Goal: Information Seeking & Learning: Compare options

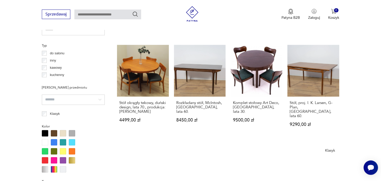
scroll to position [382, 0]
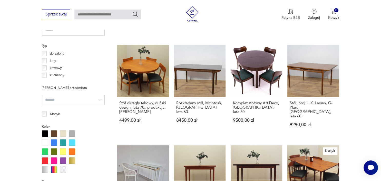
click at [58, 52] on p "do salonu" at bounding box center [57, 54] width 14 height 6
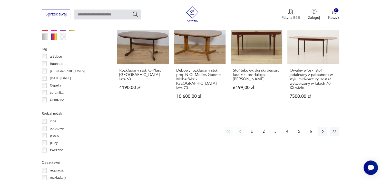
scroll to position [522, 0]
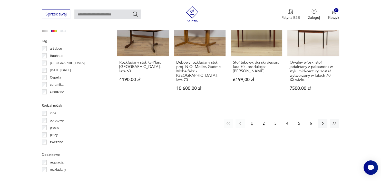
click at [264, 118] on button "2" at bounding box center [263, 122] width 9 height 9
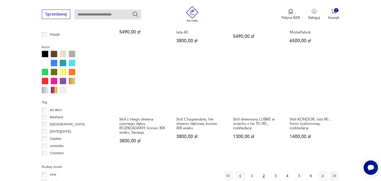
scroll to position [480, 0]
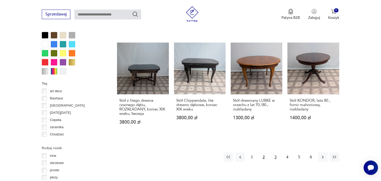
click at [275, 152] on button "3" at bounding box center [275, 156] width 9 height 9
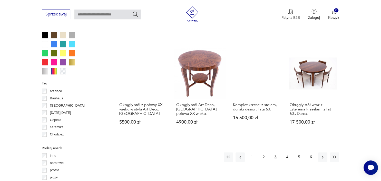
scroll to position [480, 0]
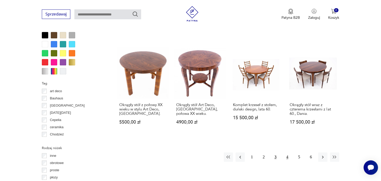
click at [289, 152] on button "4" at bounding box center [287, 156] width 9 height 9
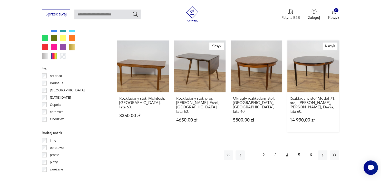
scroll to position [496, 0]
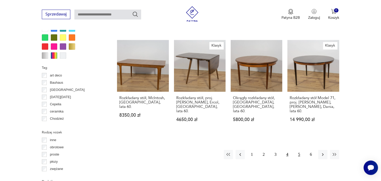
click at [299, 149] on button "5" at bounding box center [299, 153] width 9 height 9
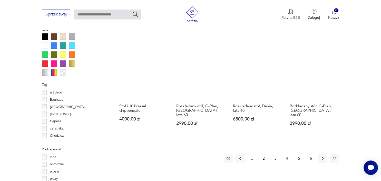
scroll to position [478, 0]
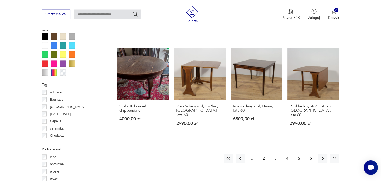
click at [307, 154] on button "6" at bounding box center [311, 158] width 9 height 9
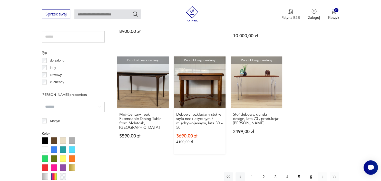
scroll to position [374, 0]
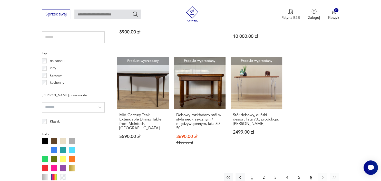
click at [253, 172] on button "1" at bounding box center [252, 176] width 9 height 9
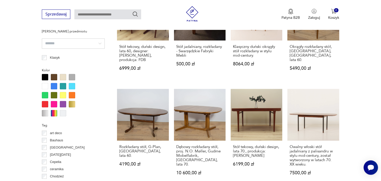
scroll to position [438, 0]
click at [306, 146] on h3 "Owalny włoski stół jadalniany z palisandru w stylu mid-century, został wytworzo…" at bounding box center [313, 156] width 47 height 22
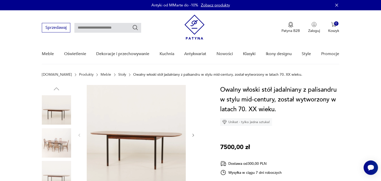
click at [60, 142] on img at bounding box center [56, 142] width 29 height 29
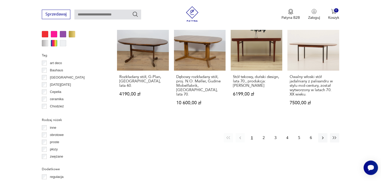
scroll to position [508, 0]
click at [264, 133] on button "2" at bounding box center [263, 137] width 9 height 9
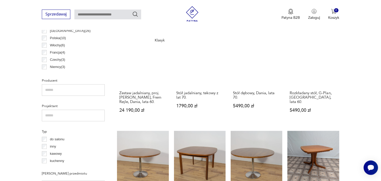
scroll to position [296, 0]
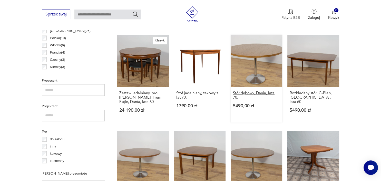
click at [255, 91] on h3 "Stół dębowy, Dania, lata 70." at bounding box center [256, 95] width 47 height 9
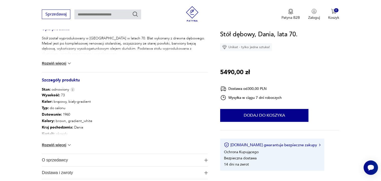
scroll to position [217, 0]
click at [67, 147] on div "Wysokość : 73 Kolor: brązowy, biały-gradient Typ : do salonu Datowanie : 1960 K…" at bounding box center [125, 122] width 166 height 61
click at [65, 146] on button "Rozwiń więcej" at bounding box center [57, 144] width 30 height 5
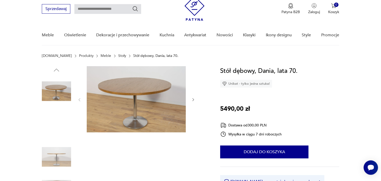
scroll to position [18, 0]
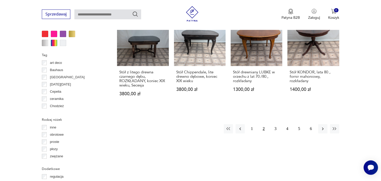
scroll to position [510, 0]
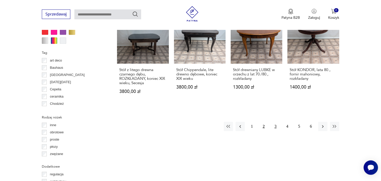
click at [276, 122] on button "3" at bounding box center [275, 126] width 9 height 9
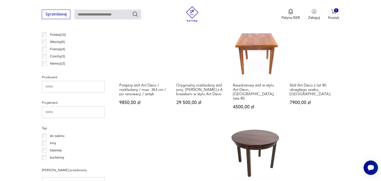
scroll to position [299, 0]
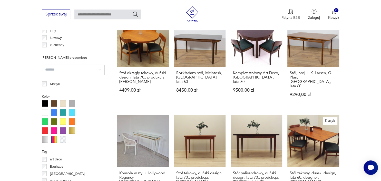
scroll to position [474, 0]
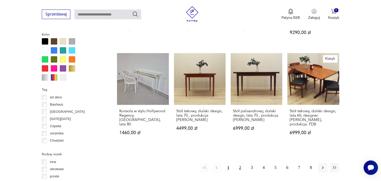
click at [239, 163] on button "2" at bounding box center [240, 167] width 9 height 9
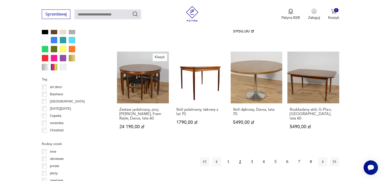
scroll to position [485, 0]
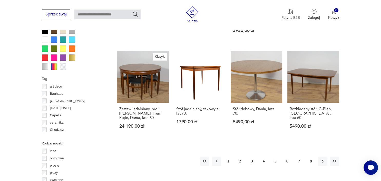
click at [253, 156] on button "3" at bounding box center [252, 160] width 9 height 9
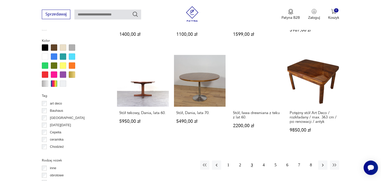
scroll to position [468, 0]
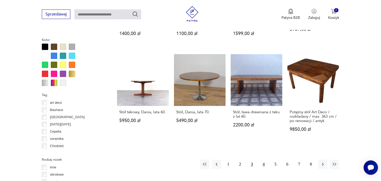
click at [263, 164] on button "4" at bounding box center [263, 163] width 9 height 9
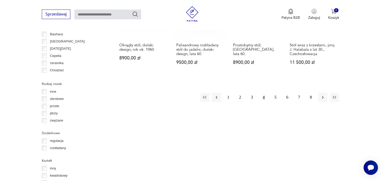
scroll to position [540, 0]
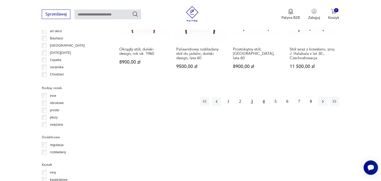
click at [250, 97] on button "3" at bounding box center [252, 101] width 9 height 9
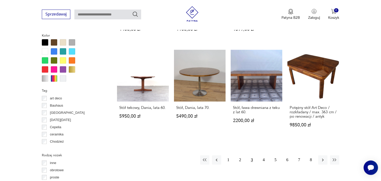
scroll to position [474, 0]
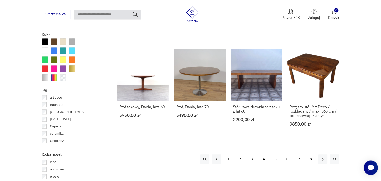
click at [263, 157] on button "4" at bounding box center [263, 158] width 9 height 9
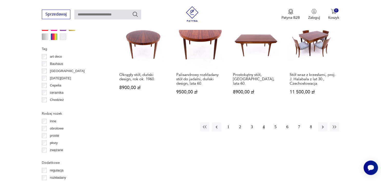
scroll to position [515, 0]
click at [277, 122] on button "5" at bounding box center [275, 126] width 9 height 9
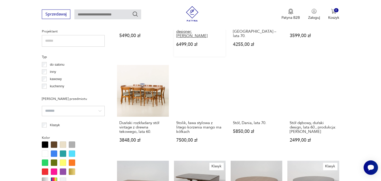
scroll to position [369, 0]
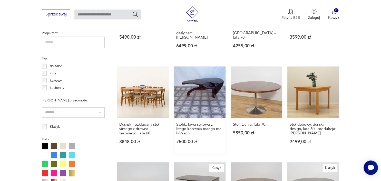
click at [221, 139] on p "7500,00 zł" at bounding box center [199, 141] width 47 height 4
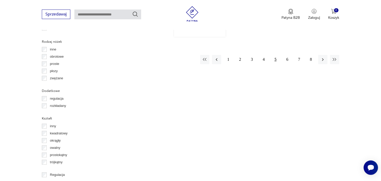
scroll to position [586, 0]
click at [286, 54] on button "6" at bounding box center [287, 58] width 9 height 9
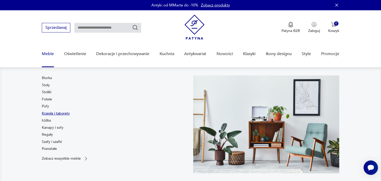
click at [53, 111] on link "Krzesła i taborety" at bounding box center [56, 113] width 28 height 5
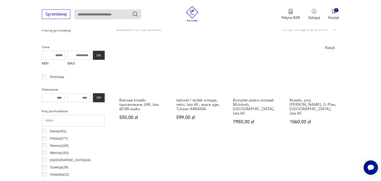
scroll to position [189, 0]
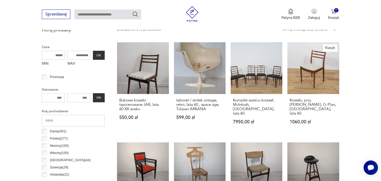
click at [78, 55] on input "MAX" at bounding box center [79, 55] width 23 height 9
type input "****"
click at [99, 55] on button "OK" at bounding box center [99, 55] width 12 height 9
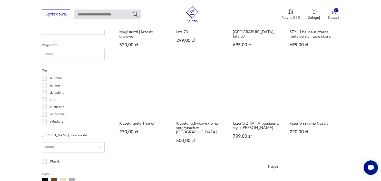
scroll to position [360, 0]
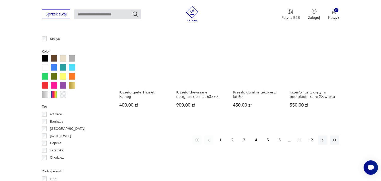
scroll to position [479, 0]
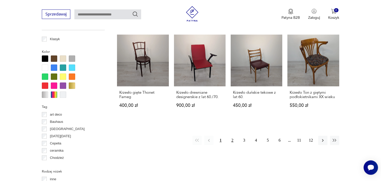
click at [231, 140] on button "2" at bounding box center [232, 140] width 9 height 9
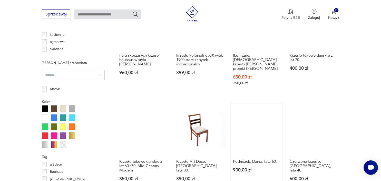
scroll to position [524, 0]
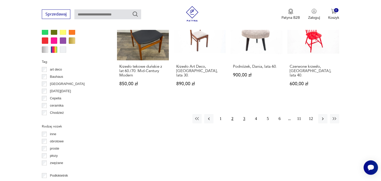
click at [242, 114] on button "3" at bounding box center [244, 118] width 9 height 9
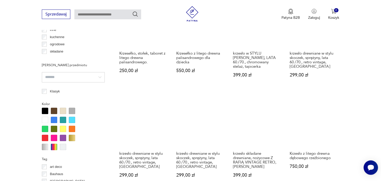
scroll to position [497, 0]
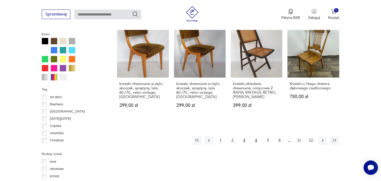
click at [255, 135] on button "4" at bounding box center [256, 139] width 9 height 9
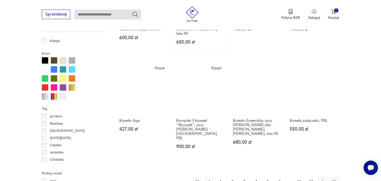
scroll to position [477, 0]
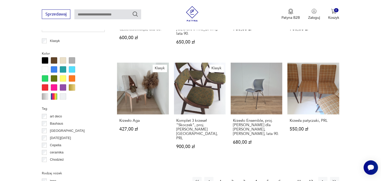
click at [268, 177] on button "5" at bounding box center [267, 181] width 9 height 9
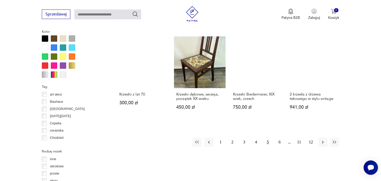
scroll to position [499, 0]
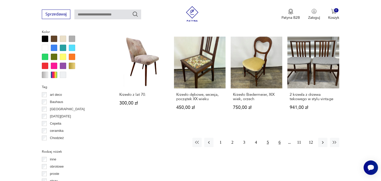
click at [279, 137] on button "6" at bounding box center [279, 141] width 9 height 9
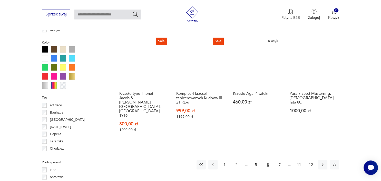
scroll to position [488, 0]
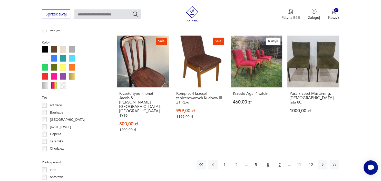
click at [282, 160] on button "7" at bounding box center [279, 164] width 9 height 9
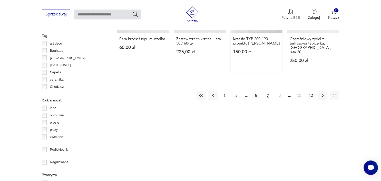
scroll to position [537, 0]
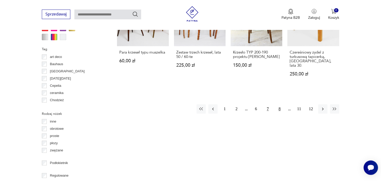
click at [277, 104] on button "8" at bounding box center [279, 108] width 9 height 9
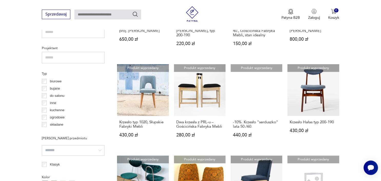
scroll to position [6, 0]
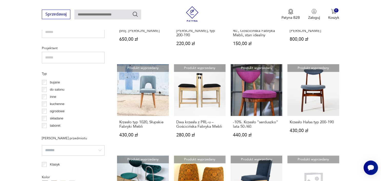
click at [75, 156] on div "Filtruj produkty Cena MIN MAX **** OK Promocja Datowanie OK Kraj pochodzenia Da…" at bounding box center [73, 183] width 63 height 642
click at [73, 150] on input "search" at bounding box center [73, 150] width 63 height 10
type input "*********"
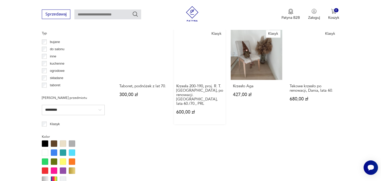
scroll to position [395, 0]
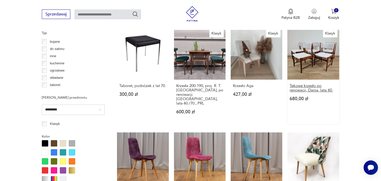
click at [306, 83] on h3 "Tekowe krzesło po renowacji, Dania, lata 60." at bounding box center [313, 87] width 47 height 9
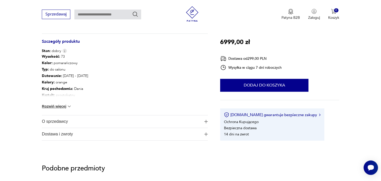
scroll to position [275, 0]
click at [67, 107] on button "Rozwiń więcej" at bounding box center [57, 105] width 30 height 5
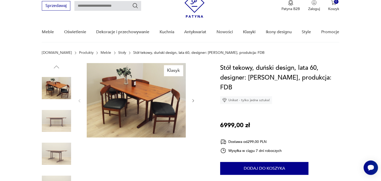
scroll to position [19, 0]
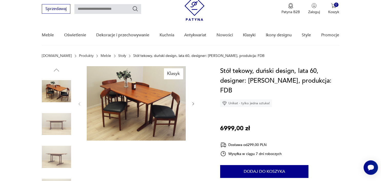
click at [55, 121] on img at bounding box center [56, 123] width 29 height 29
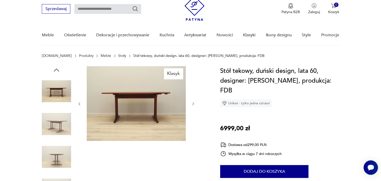
click at [55, 152] on img at bounding box center [56, 156] width 29 height 29
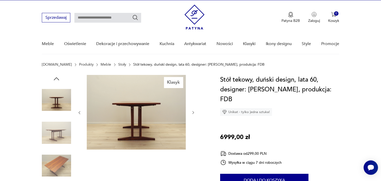
scroll to position [0, 0]
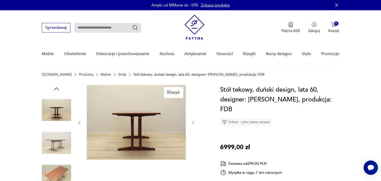
click at [59, 159] on div at bounding box center [56, 159] width 29 height 128
click at [61, 140] on img at bounding box center [56, 142] width 29 height 29
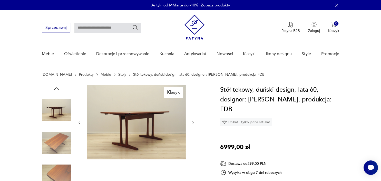
click at [59, 173] on img at bounding box center [56, 174] width 29 height 29
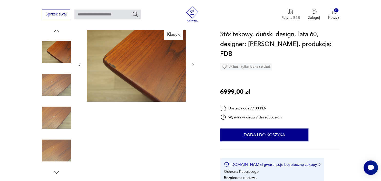
scroll to position [57, 0]
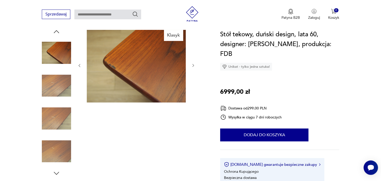
click at [55, 36] on div at bounding box center [56, 102] width 29 height 149
click at [55, 33] on icon "button" at bounding box center [57, 32] width 8 height 8
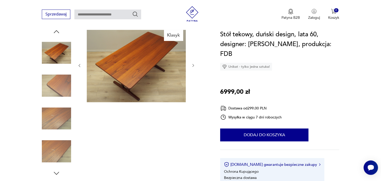
click at [55, 33] on icon "button" at bounding box center [57, 32] width 8 height 8
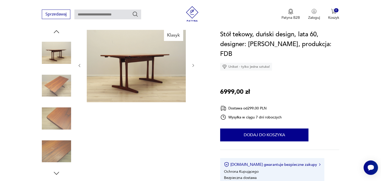
click at [55, 33] on icon "button" at bounding box center [57, 32] width 8 height 8
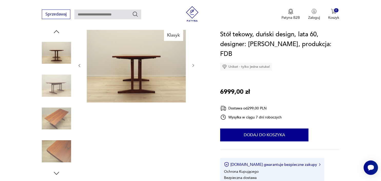
click at [55, 33] on icon "button" at bounding box center [57, 32] width 8 height 8
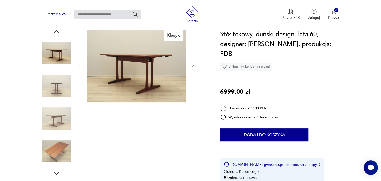
click at [55, 33] on icon "button" at bounding box center [57, 32] width 8 height 8
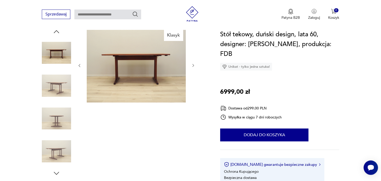
click at [55, 33] on icon "button" at bounding box center [57, 32] width 8 height 8
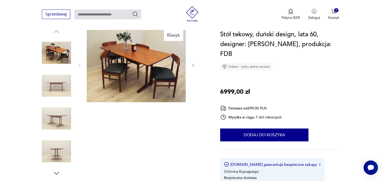
click at [194, 64] on icon "button" at bounding box center [194, 65] width 2 height 3
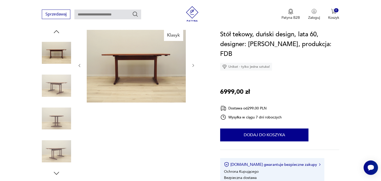
click at [194, 65] on icon "button" at bounding box center [193, 65] width 4 height 4
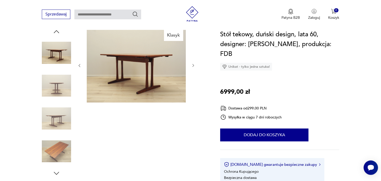
click at [194, 65] on icon "button" at bounding box center [193, 65] width 4 height 4
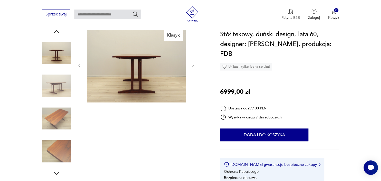
click at [195, 65] on icon "button" at bounding box center [193, 65] width 4 height 4
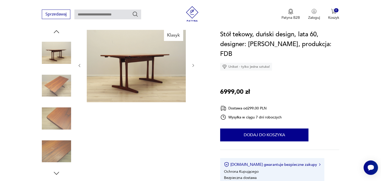
click at [195, 65] on icon "button" at bounding box center [193, 65] width 4 height 4
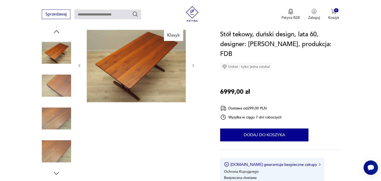
click at [195, 65] on icon "button" at bounding box center [193, 65] width 4 height 4
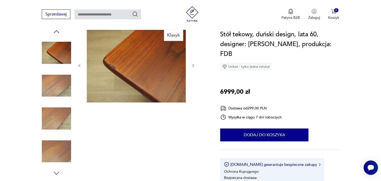
click at [195, 65] on icon "button" at bounding box center [193, 65] width 4 height 4
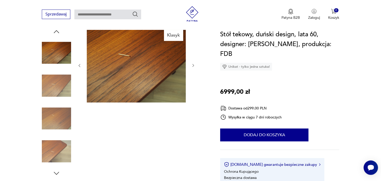
click at [195, 66] on icon "button" at bounding box center [193, 65] width 4 height 4
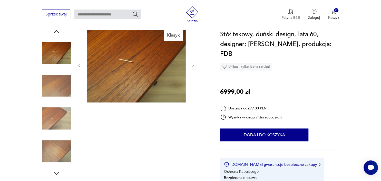
click at [195, 63] on icon "button" at bounding box center [193, 65] width 4 height 4
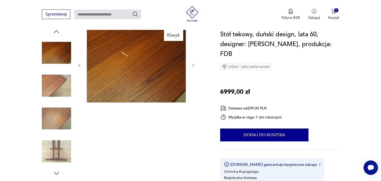
click at [195, 63] on icon "button" at bounding box center [193, 65] width 4 height 4
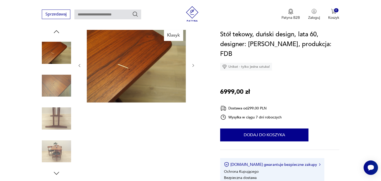
click at [195, 64] on icon "button" at bounding box center [193, 65] width 4 height 4
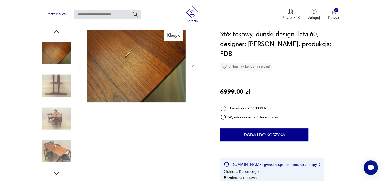
click at [196, 64] on div "Klasyk" at bounding box center [125, 102] width 166 height 149
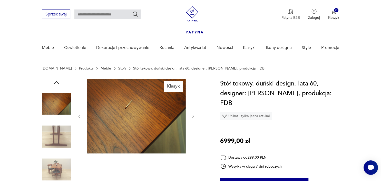
scroll to position [0, 0]
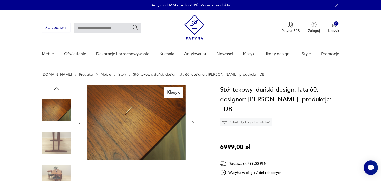
click at [54, 101] on img at bounding box center [56, 109] width 29 height 29
click at [57, 88] on icon "button" at bounding box center [57, 89] width 8 height 8
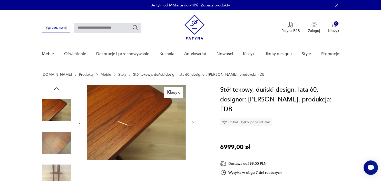
click at [57, 88] on icon "button" at bounding box center [57, 89] width 8 height 8
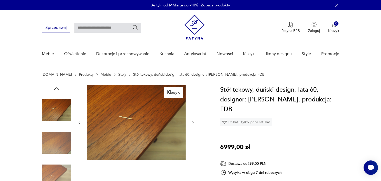
click at [57, 88] on icon "button" at bounding box center [57, 89] width 8 height 8
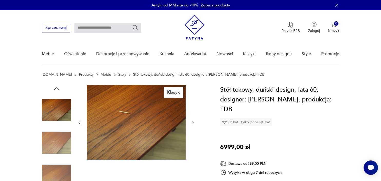
click at [57, 88] on icon "button" at bounding box center [57, 89] width 8 height 8
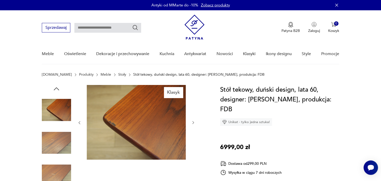
click at [57, 88] on icon "button" at bounding box center [57, 89] width 8 height 8
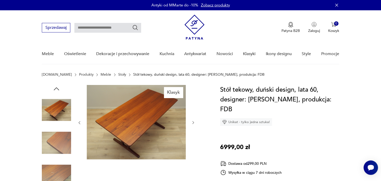
click at [61, 133] on img at bounding box center [56, 142] width 29 height 29
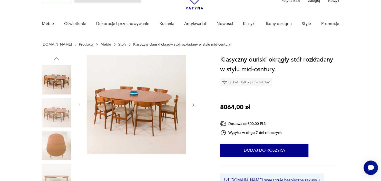
scroll to position [36, 0]
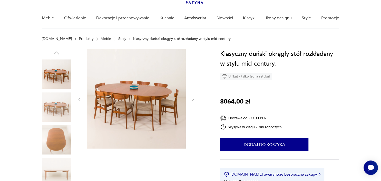
click at [57, 68] on img at bounding box center [56, 73] width 29 height 29
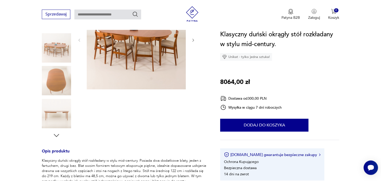
scroll to position [95, 0]
click at [57, 114] on img at bounding box center [56, 113] width 29 height 29
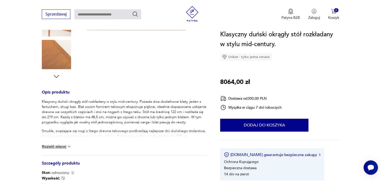
scroll to position [159, 0]
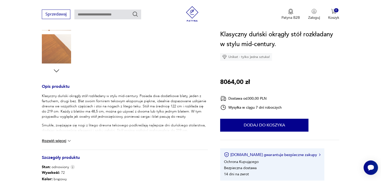
click at [65, 139] on button "Rozwiń więcej" at bounding box center [57, 140] width 30 height 5
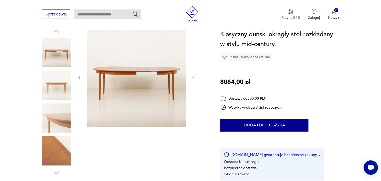
scroll to position [57, 0]
click at [57, 159] on img at bounding box center [56, 150] width 29 height 29
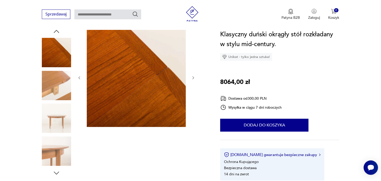
click at [61, 169] on div at bounding box center [56, 101] width 29 height 149
click at [55, 170] on icon "button" at bounding box center [57, 173] width 8 height 8
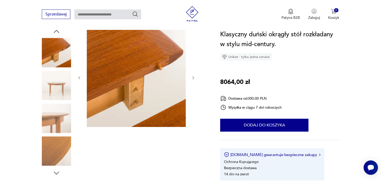
click at [54, 168] on div at bounding box center [56, 101] width 29 height 149
click at [56, 171] on icon "button" at bounding box center [57, 173] width 8 height 8
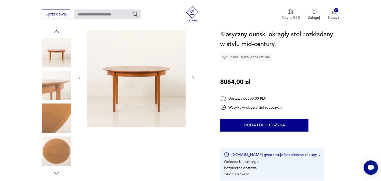
click at [56, 171] on icon "button" at bounding box center [57, 173] width 8 height 8
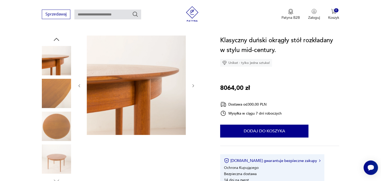
scroll to position [49, 0]
click at [56, 98] on img at bounding box center [56, 93] width 29 height 29
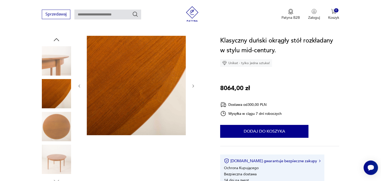
click at [59, 64] on img at bounding box center [56, 60] width 29 height 29
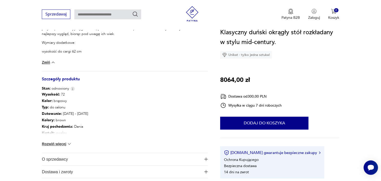
scroll to position [295, 0]
click at [57, 141] on button "Rozwiń więcej" at bounding box center [57, 143] width 30 height 5
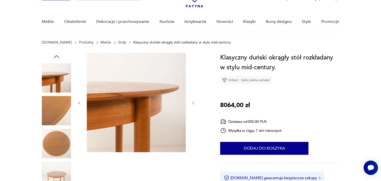
scroll to position [32, 0]
click at [65, 75] on img at bounding box center [56, 77] width 29 height 29
click at [59, 59] on icon "button" at bounding box center [57, 57] width 8 height 8
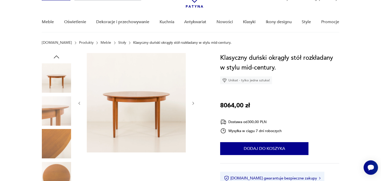
click at [58, 58] on icon "button" at bounding box center [57, 57] width 8 height 8
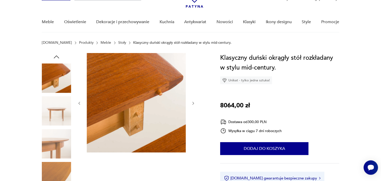
click at [58, 58] on icon "button" at bounding box center [57, 57] width 8 height 8
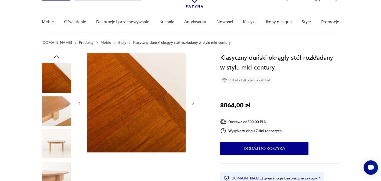
click at [58, 58] on icon "button" at bounding box center [57, 57] width 8 height 8
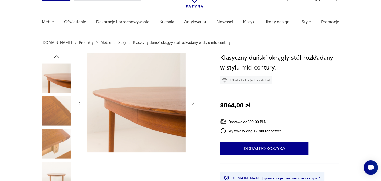
click at [58, 58] on icon "button" at bounding box center [57, 57] width 8 height 8
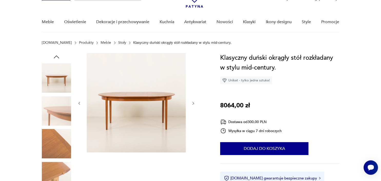
click at [58, 60] on icon "button" at bounding box center [57, 57] width 8 height 8
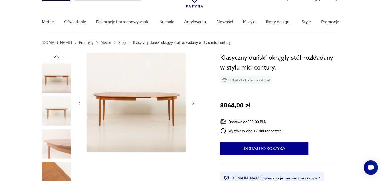
click at [58, 60] on icon "button" at bounding box center [57, 57] width 8 height 8
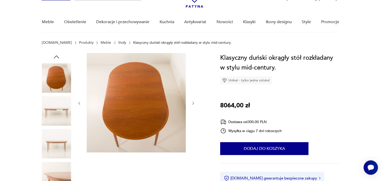
click at [61, 74] on img at bounding box center [56, 77] width 29 height 29
click at [193, 103] on icon "button" at bounding box center [193, 103] width 4 height 4
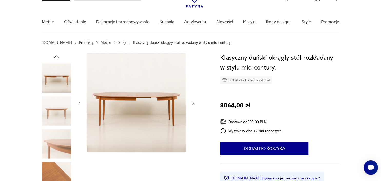
click at [193, 103] on icon "button" at bounding box center [193, 103] width 4 height 4
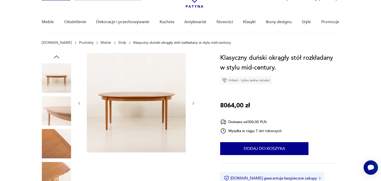
click at [193, 103] on icon "button" at bounding box center [193, 103] width 4 height 4
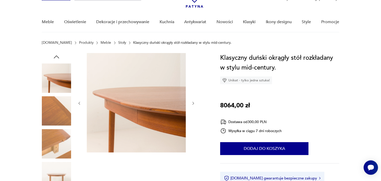
click at [193, 103] on icon "button" at bounding box center [193, 103] width 4 height 4
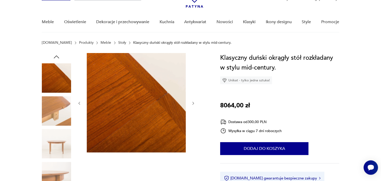
click at [193, 103] on icon "button" at bounding box center [193, 103] width 4 height 4
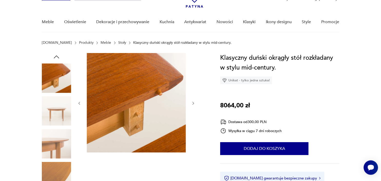
click at [62, 80] on img at bounding box center [56, 77] width 29 height 29
click at [57, 58] on icon "button" at bounding box center [57, 57] width 8 height 8
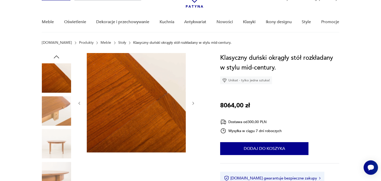
click at [57, 58] on icon "button" at bounding box center [57, 57] width 8 height 8
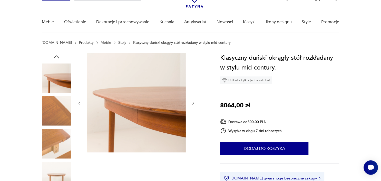
click at [57, 58] on icon "button" at bounding box center [57, 57] width 8 height 8
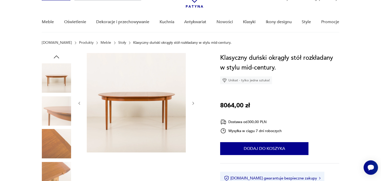
click at [57, 58] on icon "button" at bounding box center [57, 57] width 8 height 8
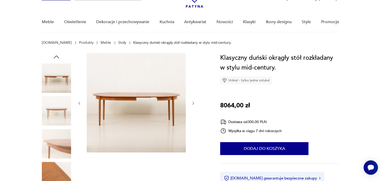
click at [57, 58] on icon "button" at bounding box center [57, 57] width 8 height 8
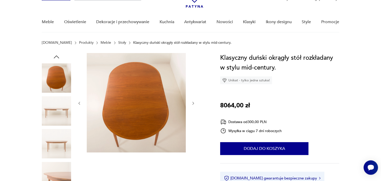
click at [57, 58] on icon "button" at bounding box center [57, 57] width 8 height 8
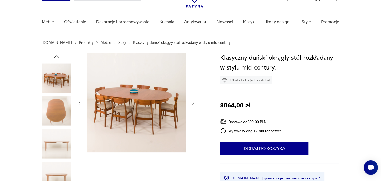
click at [58, 59] on icon "button" at bounding box center [57, 57] width 8 height 8
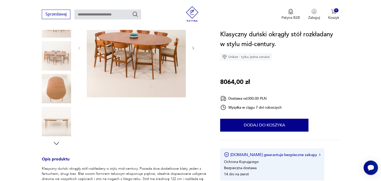
scroll to position [87, 0]
click at [62, 141] on div at bounding box center [56, 72] width 29 height 149
click at [60, 141] on icon "button" at bounding box center [57, 143] width 8 height 8
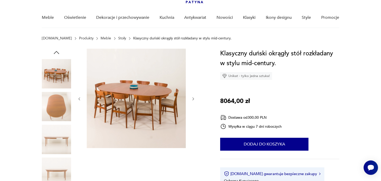
scroll to position [35, 0]
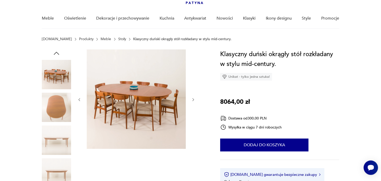
click at [61, 71] on img at bounding box center [56, 74] width 29 height 29
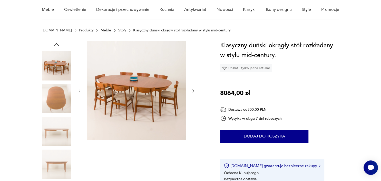
scroll to position [44, 0]
click at [59, 60] on img at bounding box center [56, 65] width 29 height 29
click at [192, 91] on icon "button" at bounding box center [193, 90] width 4 height 4
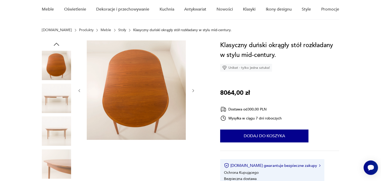
click at [192, 91] on icon "button" at bounding box center [193, 90] width 4 height 4
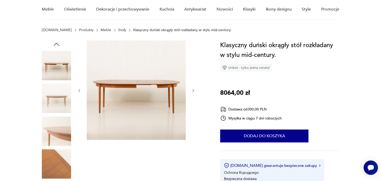
click at [192, 91] on icon "button" at bounding box center [193, 90] width 4 height 4
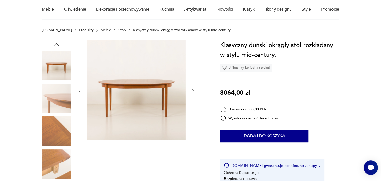
click at [193, 91] on icon "button" at bounding box center [193, 90] width 4 height 4
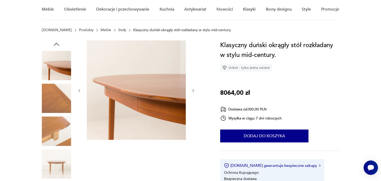
click at [193, 92] on icon "button" at bounding box center [193, 90] width 4 height 4
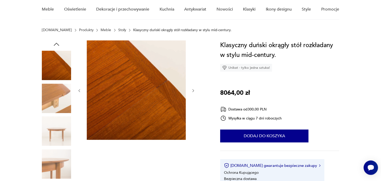
click at [193, 92] on icon "button" at bounding box center [193, 90] width 4 height 4
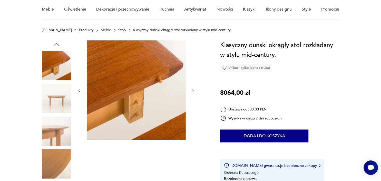
click at [193, 92] on button "button" at bounding box center [193, 90] width 4 height 5
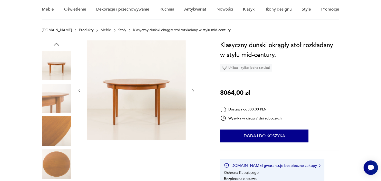
click at [193, 92] on button "button" at bounding box center [193, 90] width 4 height 5
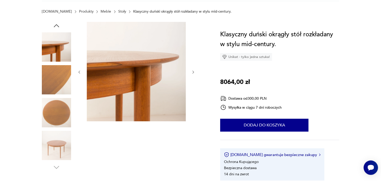
scroll to position [43, 0]
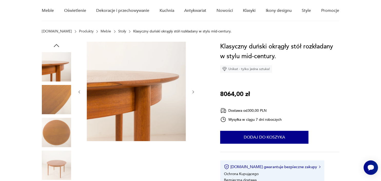
click at [193, 92] on icon "button" at bounding box center [193, 92] width 4 height 4
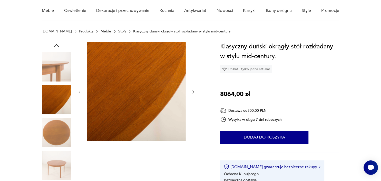
click at [192, 90] on icon "button" at bounding box center [193, 92] width 4 height 4
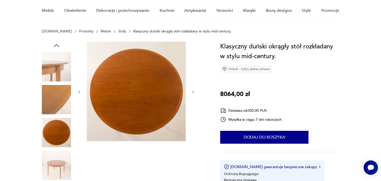
click at [192, 90] on icon "button" at bounding box center [193, 92] width 4 height 4
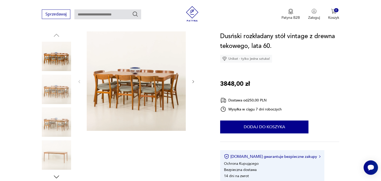
scroll to position [64, 0]
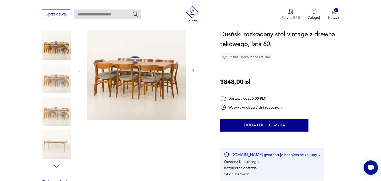
click at [54, 148] on img at bounding box center [56, 143] width 29 height 29
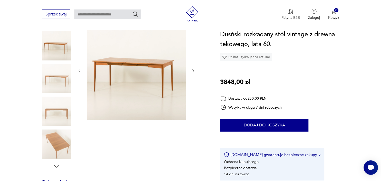
scroll to position [96, 0]
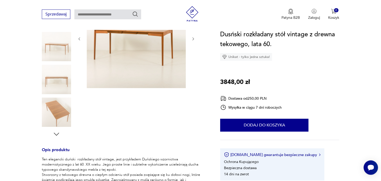
click at [59, 133] on icon "button" at bounding box center [56, 133] width 5 height 3
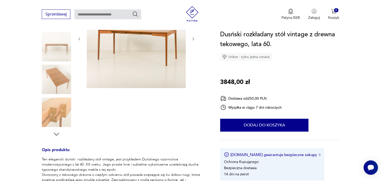
click at [59, 133] on icon "button" at bounding box center [57, 134] width 8 height 8
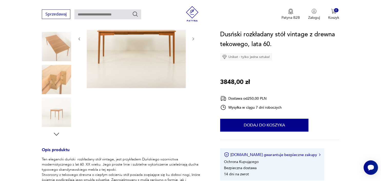
click at [59, 133] on icon "button" at bounding box center [57, 134] width 8 height 8
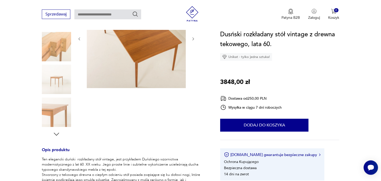
click at [55, 87] on img at bounding box center [56, 78] width 29 height 29
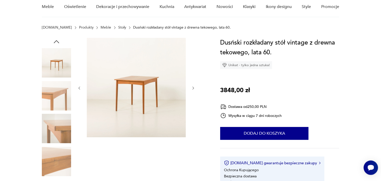
scroll to position [50, 0]
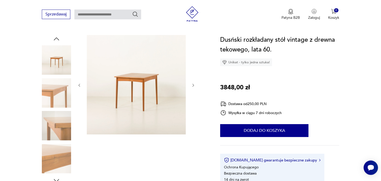
click at [59, 43] on div at bounding box center [56, 109] width 29 height 149
click at [58, 40] on icon "button" at bounding box center [57, 39] width 8 height 8
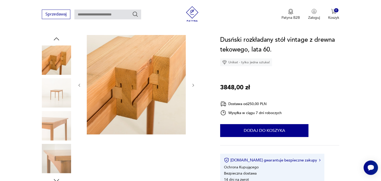
click at [58, 40] on icon "button" at bounding box center [57, 39] width 8 height 8
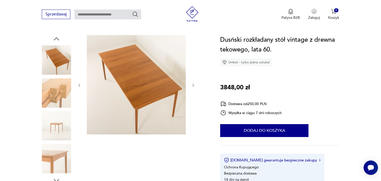
click at [59, 40] on icon "button" at bounding box center [57, 39] width 8 height 8
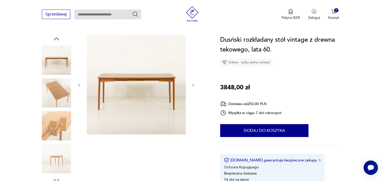
click at [59, 40] on icon "button" at bounding box center [57, 39] width 8 height 8
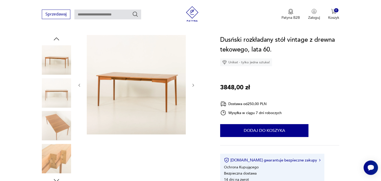
click at [59, 40] on icon "button" at bounding box center [57, 39] width 8 height 8
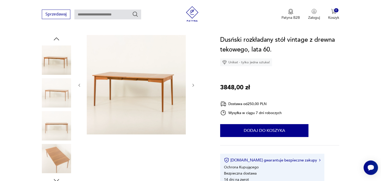
click at [59, 40] on icon "button" at bounding box center [57, 39] width 8 height 8
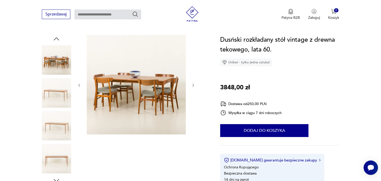
click at [59, 40] on icon "button" at bounding box center [57, 39] width 8 height 8
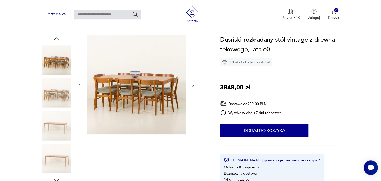
click at [59, 40] on icon "button" at bounding box center [57, 39] width 8 height 8
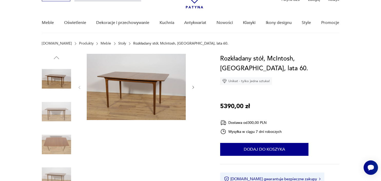
scroll to position [29, 0]
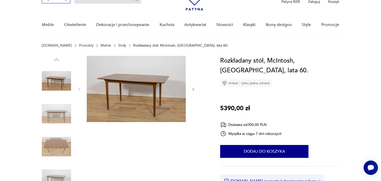
click at [59, 85] on img at bounding box center [56, 80] width 29 height 29
click at [124, 83] on img at bounding box center [136, 89] width 99 height 66
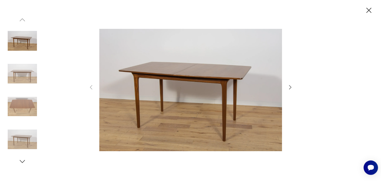
click at [289, 89] on icon "button" at bounding box center [290, 87] width 6 height 6
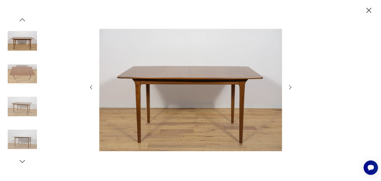
click at [289, 89] on icon "button" at bounding box center [290, 87] width 6 height 6
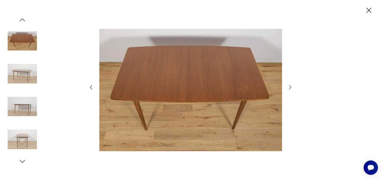
click at [289, 89] on icon "button" at bounding box center [290, 87] width 6 height 6
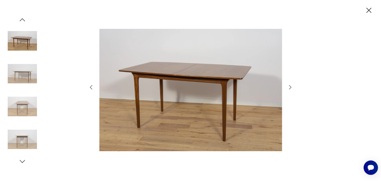
click at [289, 89] on icon "button" at bounding box center [290, 87] width 6 height 6
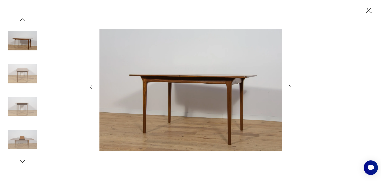
click at [289, 89] on icon "button" at bounding box center [290, 87] width 6 height 6
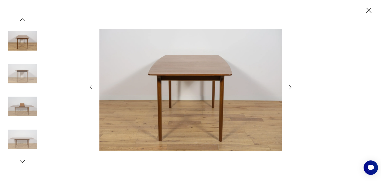
click at [289, 89] on icon "button" at bounding box center [290, 87] width 6 height 6
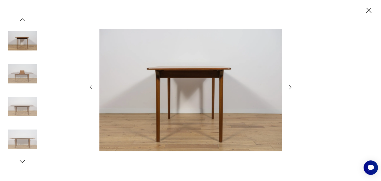
click at [289, 89] on icon "button" at bounding box center [290, 87] width 6 height 6
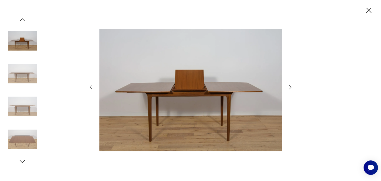
click at [289, 89] on icon "button" at bounding box center [290, 87] width 6 height 6
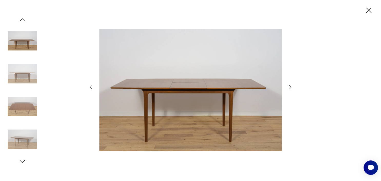
click at [289, 89] on icon "button" at bounding box center [290, 87] width 6 height 6
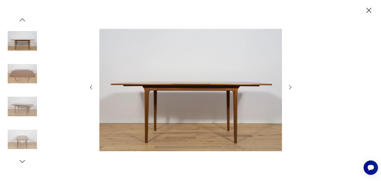
click at [290, 89] on icon "button" at bounding box center [290, 87] width 2 height 4
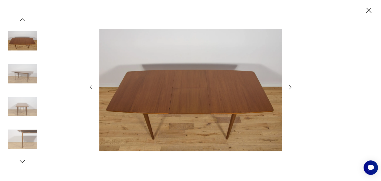
click at [290, 89] on icon "button" at bounding box center [290, 87] width 6 height 6
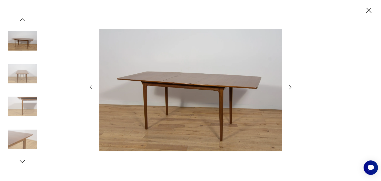
click at [290, 89] on icon "button" at bounding box center [290, 87] width 6 height 6
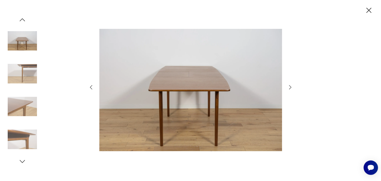
click at [290, 89] on icon "button" at bounding box center [290, 87] width 6 height 6
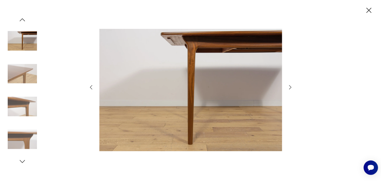
click at [290, 89] on icon "button" at bounding box center [290, 87] width 6 height 6
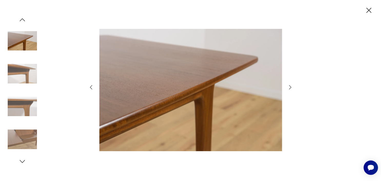
click at [290, 89] on icon "button" at bounding box center [290, 87] width 6 height 6
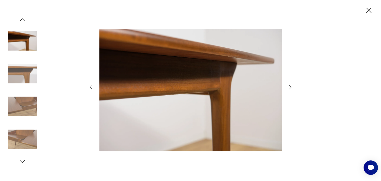
click at [370, 12] on icon "button" at bounding box center [369, 10] width 5 height 5
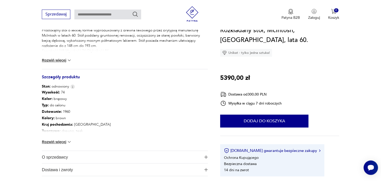
scroll to position [226, 0]
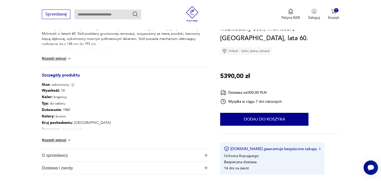
click at [63, 141] on button "Rozwiń więcej" at bounding box center [57, 139] width 30 height 5
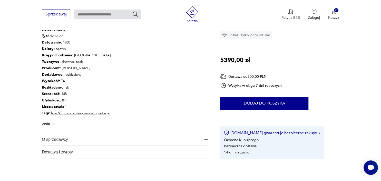
scroll to position [297, 0]
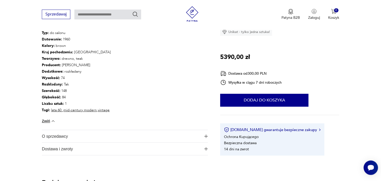
click at [106, 148] on span "Dostawa i zwroty" at bounding box center [121, 148] width 159 height 12
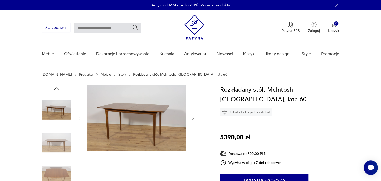
scroll to position [0, 0]
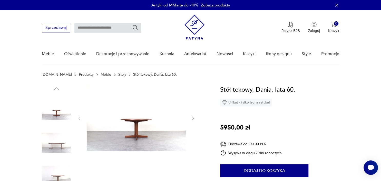
click at [193, 119] on icon "button" at bounding box center [193, 118] width 4 height 4
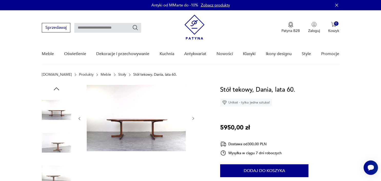
click at [194, 118] on icon "button" at bounding box center [194, 118] width 2 height 3
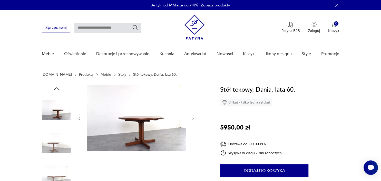
click at [194, 118] on icon "button" at bounding box center [194, 118] width 2 height 3
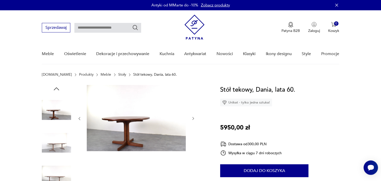
click at [194, 118] on icon "button" at bounding box center [194, 118] width 2 height 3
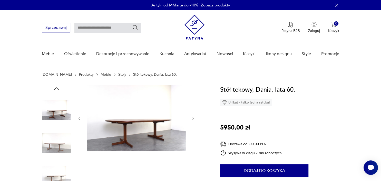
click at [195, 118] on icon "button" at bounding box center [193, 118] width 4 height 4
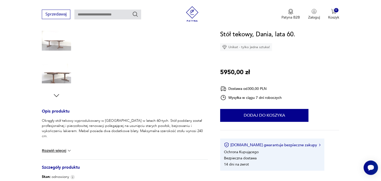
scroll to position [136, 0]
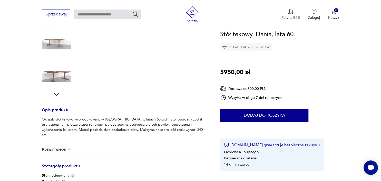
click at [65, 141] on p "Nasze przedmioty wysyłamy za pośrednictwem firm transportowych, które dostarcza…" at bounding box center [125, 148] width 166 height 15
click at [64, 150] on button "Rozwiń więcej" at bounding box center [57, 148] width 30 height 5
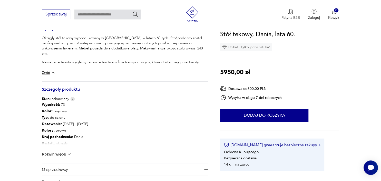
scroll to position [221, 0]
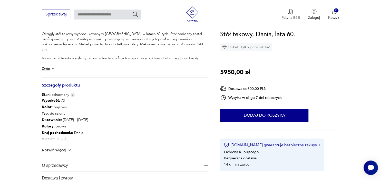
click at [63, 150] on button "Rozwiń więcej" at bounding box center [57, 149] width 30 height 5
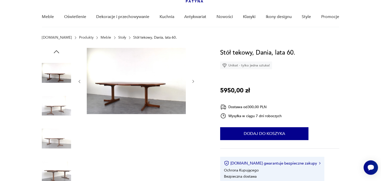
scroll to position [20, 0]
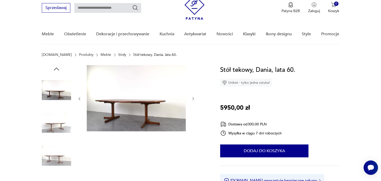
click at [50, 95] on img at bounding box center [56, 89] width 29 height 29
click at [135, 104] on img at bounding box center [136, 98] width 99 height 66
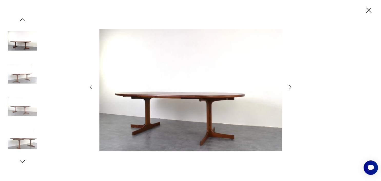
click at [290, 88] on icon "button" at bounding box center [290, 87] width 6 height 6
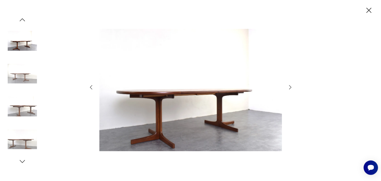
click at [291, 88] on icon "button" at bounding box center [290, 87] width 6 height 6
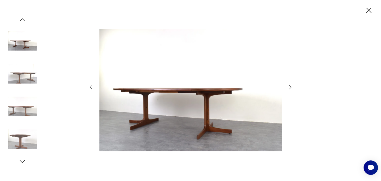
click at [291, 87] on icon "button" at bounding box center [290, 87] width 2 height 4
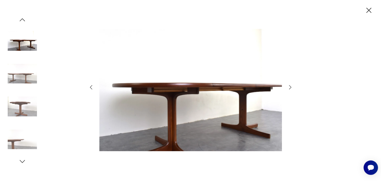
click at [291, 87] on icon "button" at bounding box center [290, 87] width 6 height 6
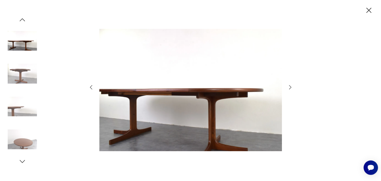
click at [291, 87] on icon "button" at bounding box center [290, 87] width 6 height 6
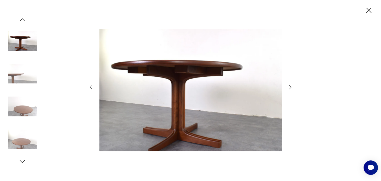
click at [291, 87] on icon "button" at bounding box center [290, 87] width 6 height 6
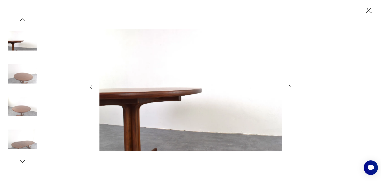
click at [291, 87] on icon "button" at bounding box center [290, 87] width 6 height 6
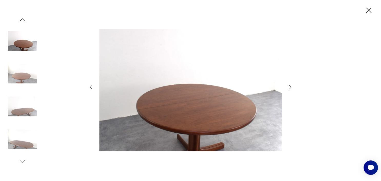
click at [291, 90] on div at bounding box center [190, 89] width 205 height 145
click at [292, 87] on icon "button" at bounding box center [290, 87] width 6 height 6
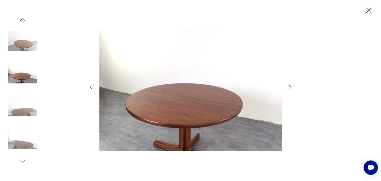
click at [372, 9] on icon "button" at bounding box center [369, 10] width 9 height 9
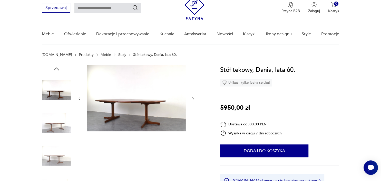
click at [56, 88] on img at bounding box center [56, 89] width 29 height 29
click at [60, 153] on img at bounding box center [56, 155] width 29 height 29
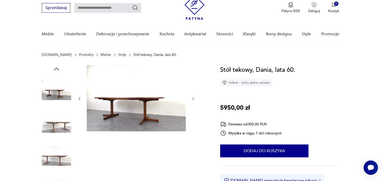
click at [59, 91] on img at bounding box center [56, 89] width 29 height 29
click at [58, 126] on img at bounding box center [56, 122] width 29 height 29
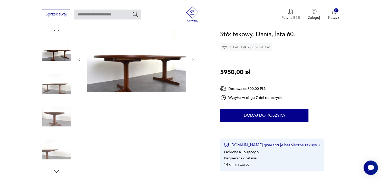
scroll to position [59, 0]
click at [57, 116] on img at bounding box center [56, 115] width 29 height 29
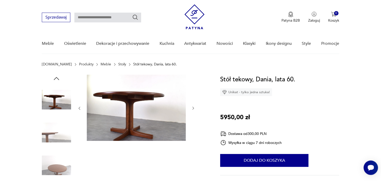
scroll to position [0, 0]
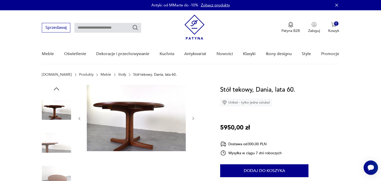
click at [55, 110] on img at bounding box center [56, 109] width 29 height 29
click at [53, 137] on img at bounding box center [56, 142] width 29 height 29
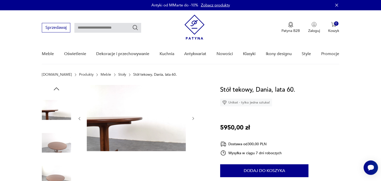
click at [53, 98] on img at bounding box center [56, 109] width 29 height 29
click at [62, 109] on img at bounding box center [56, 109] width 29 height 29
click at [65, 134] on img at bounding box center [56, 142] width 29 height 29
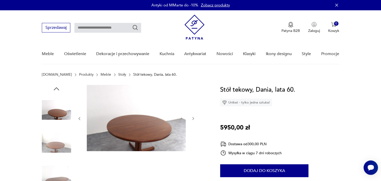
click at [58, 89] on icon "button" at bounding box center [57, 89] width 8 height 8
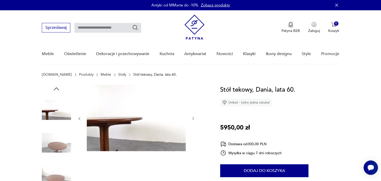
click at [58, 89] on icon "button" at bounding box center [57, 89] width 8 height 8
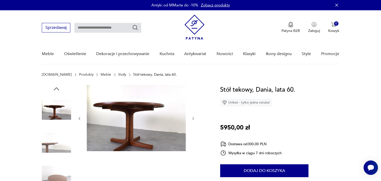
click at [58, 89] on icon "button" at bounding box center [57, 89] width 8 height 8
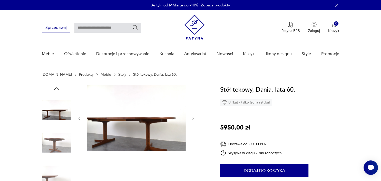
click at [58, 89] on icon "button" at bounding box center [57, 89] width 8 height 8
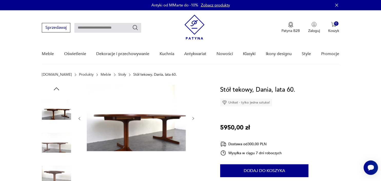
click at [58, 89] on icon "button" at bounding box center [57, 89] width 8 height 8
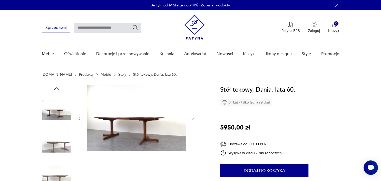
click at [58, 89] on icon "button" at bounding box center [57, 89] width 8 height 8
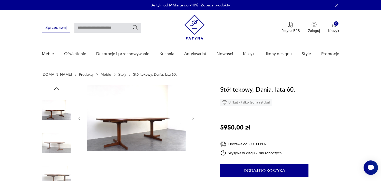
click at [59, 89] on icon "button" at bounding box center [56, 88] width 5 height 3
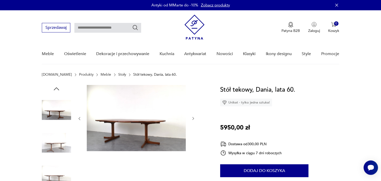
click at [59, 89] on icon "button" at bounding box center [56, 88] width 5 height 3
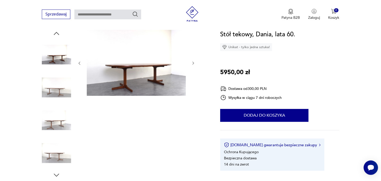
scroll to position [57, 0]
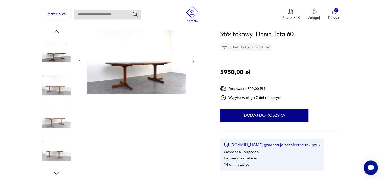
click at [60, 51] on img at bounding box center [56, 52] width 29 height 29
click at [191, 62] on div at bounding box center [136, 60] width 118 height 67
click at [193, 62] on icon "button" at bounding box center [193, 61] width 4 height 4
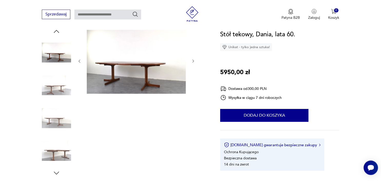
click at [194, 62] on icon "button" at bounding box center [193, 61] width 4 height 4
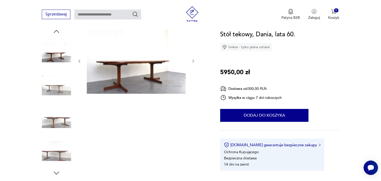
click at [195, 61] on icon "button" at bounding box center [193, 61] width 4 height 4
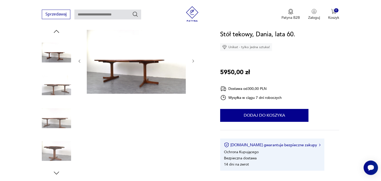
click at [195, 61] on icon "button" at bounding box center [193, 61] width 4 height 4
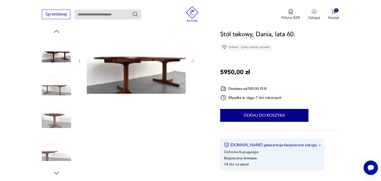
click at [196, 62] on div at bounding box center [125, 101] width 166 height 149
click at [197, 62] on div at bounding box center [125, 101] width 166 height 149
click at [194, 61] on icon "button" at bounding box center [193, 61] width 4 height 4
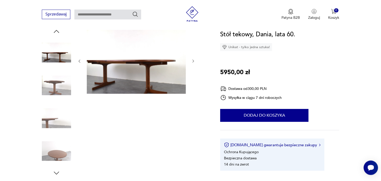
click at [194, 61] on icon "button" at bounding box center [193, 61] width 4 height 4
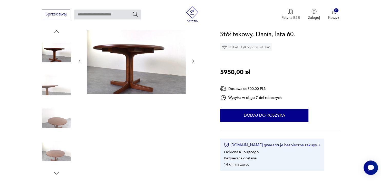
click at [194, 61] on icon "button" at bounding box center [193, 61] width 4 height 4
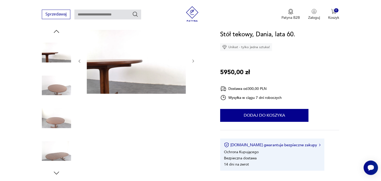
click at [194, 61] on icon "button" at bounding box center [193, 61] width 4 height 4
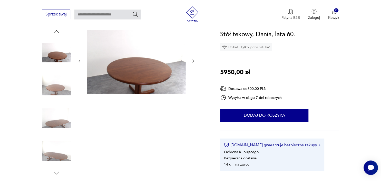
click at [194, 61] on icon "button" at bounding box center [193, 61] width 4 height 4
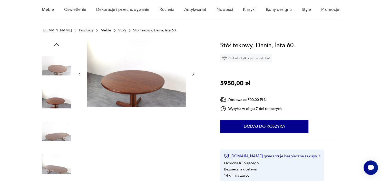
scroll to position [45, 0]
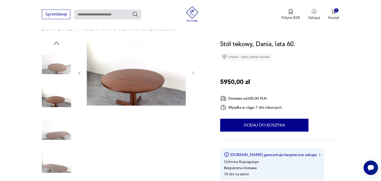
click at [193, 75] on button "button" at bounding box center [193, 72] width 4 height 5
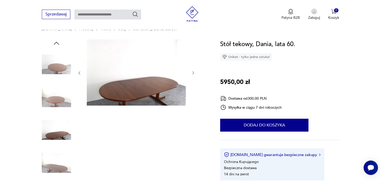
click at [192, 74] on icon "button" at bounding box center [193, 73] width 4 height 4
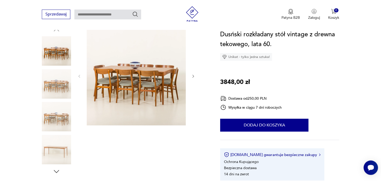
scroll to position [59, 0]
click at [63, 150] on img at bounding box center [56, 149] width 29 height 29
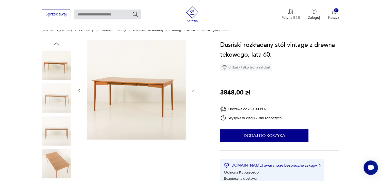
scroll to position [45, 0]
click at [54, 72] on img at bounding box center [56, 64] width 29 height 29
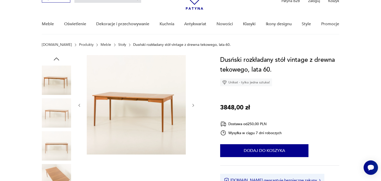
scroll to position [24, 0]
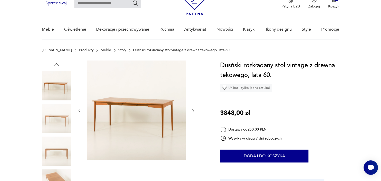
click at [52, 64] on div at bounding box center [56, 134] width 29 height 149
click at [57, 64] on icon "button" at bounding box center [57, 64] width 8 height 8
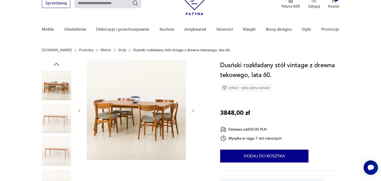
click at [57, 64] on icon "button" at bounding box center [57, 64] width 8 height 8
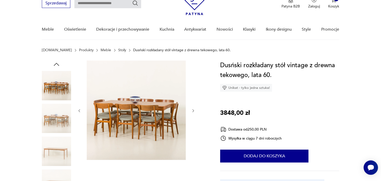
click at [58, 64] on icon "button" at bounding box center [57, 64] width 8 height 8
click at [58, 81] on img at bounding box center [56, 85] width 29 height 29
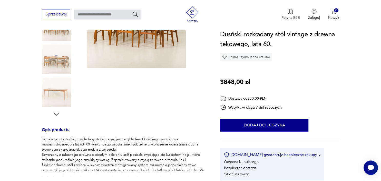
scroll to position [120, 0]
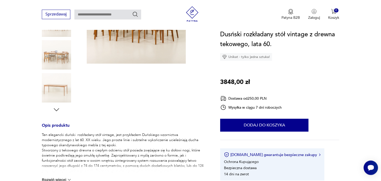
click at [53, 109] on icon "button" at bounding box center [57, 110] width 8 height 8
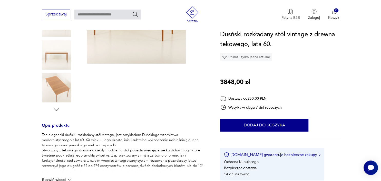
click at [53, 109] on icon "button" at bounding box center [57, 110] width 8 height 8
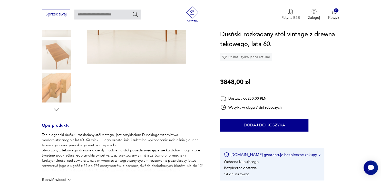
click at [53, 109] on icon "button" at bounding box center [57, 110] width 8 height 8
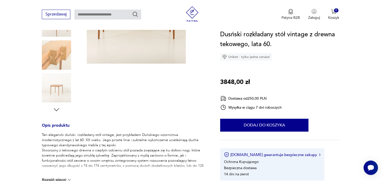
click at [53, 109] on icon "button" at bounding box center [57, 110] width 8 height 8
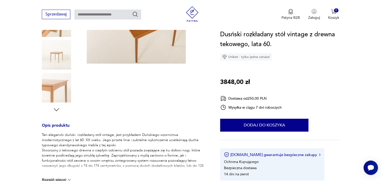
click at [53, 88] on img at bounding box center [56, 87] width 29 height 29
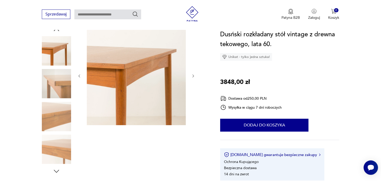
scroll to position [47, 0]
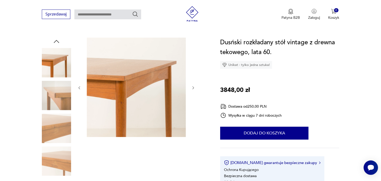
click at [60, 66] on img at bounding box center [56, 62] width 29 height 29
click at [56, 40] on icon "button" at bounding box center [56, 41] width 5 height 3
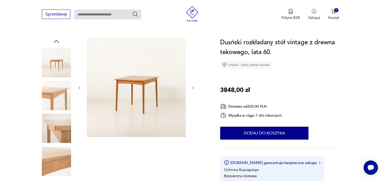
click at [56, 40] on icon "button" at bounding box center [56, 41] width 5 height 3
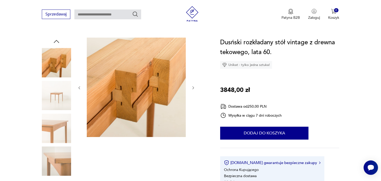
click at [57, 41] on icon "button" at bounding box center [57, 41] width 8 height 8
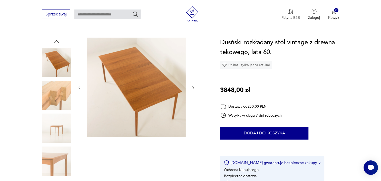
click at [57, 41] on icon "button" at bounding box center [57, 41] width 8 height 8
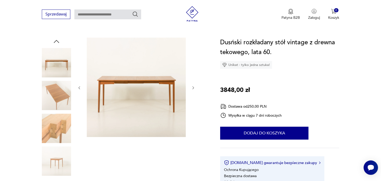
click at [57, 41] on icon "button" at bounding box center [57, 41] width 8 height 8
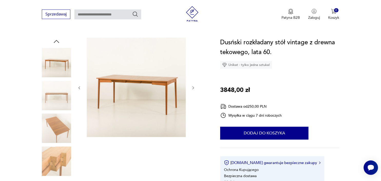
click at [58, 60] on img at bounding box center [56, 62] width 29 height 29
click at [191, 88] on div at bounding box center [136, 87] width 118 height 100
click at [192, 87] on icon "button" at bounding box center [193, 88] width 4 height 4
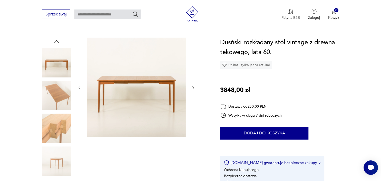
click at [194, 88] on icon "button" at bounding box center [194, 87] width 2 height 3
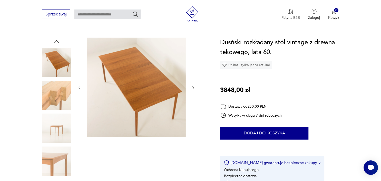
click at [194, 88] on icon "button" at bounding box center [194, 87] width 2 height 3
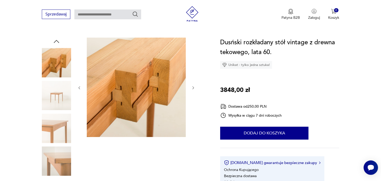
click at [194, 88] on icon "button" at bounding box center [193, 88] width 4 height 4
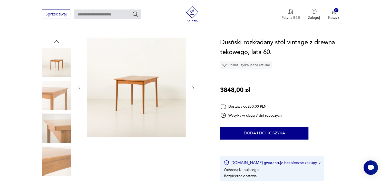
click at [194, 88] on icon "button" at bounding box center [193, 88] width 4 height 4
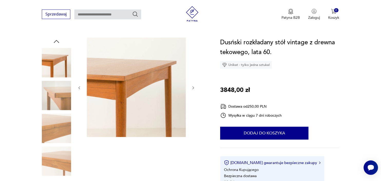
click at [195, 88] on icon "button" at bounding box center [193, 88] width 4 height 4
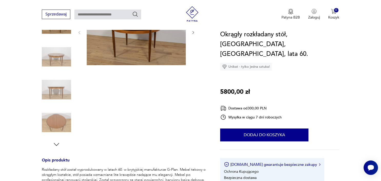
click at [62, 118] on img at bounding box center [56, 122] width 29 height 29
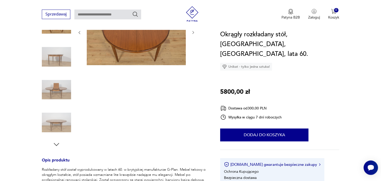
scroll to position [86, 0]
click at [56, 143] on icon "button" at bounding box center [57, 144] width 8 height 8
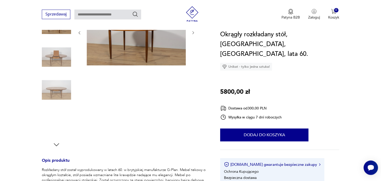
click at [56, 124] on img at bounding box center [56, 122] width 29 height 29
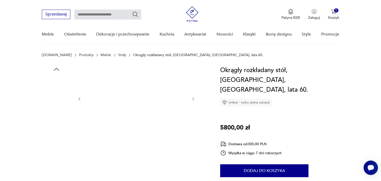
scroll to position [97, 0]
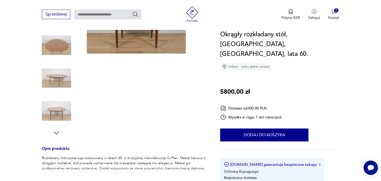
click at [60, 107] on img at bounding box center [56, 110] width 29 height 29
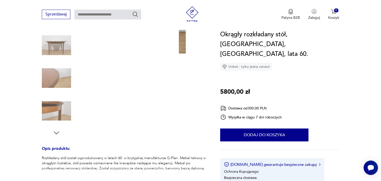
click at [61, 110] on img at bounding box center [56, 110] width 29 height 29
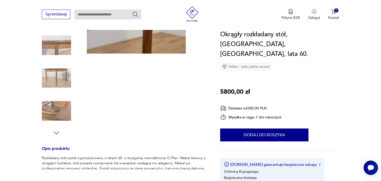
click at [61, 111] on img at bounding box center [56, 110] width 29 height 29
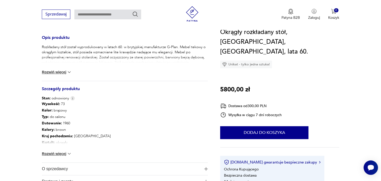
scroll to position [222, 0]
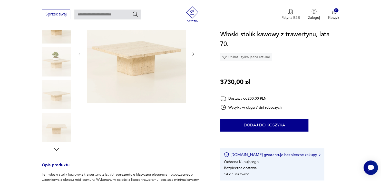
click at [64, 58] on img at bounding box center [56, 61] width 29 height 29
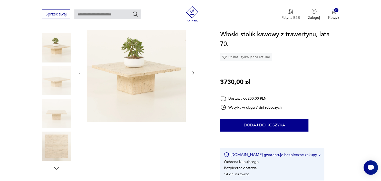
scroll to position [62, 0]
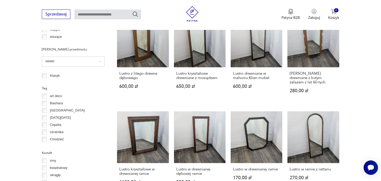
scroll to position [399, 0]
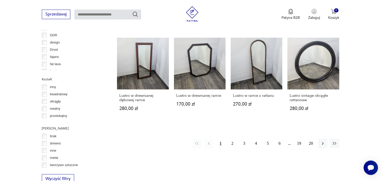
scroll to position [493, 0]
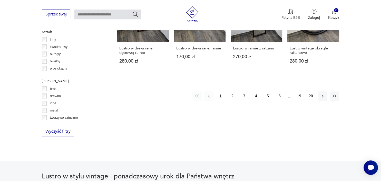
scroll to position [512, 0]
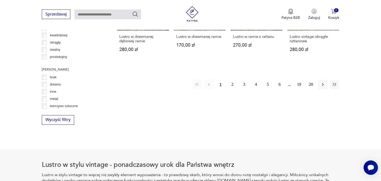
scroll to position [550, 0]
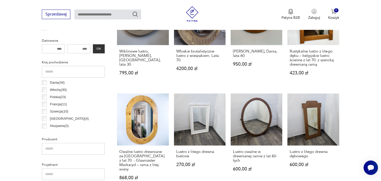
scroll to position [0, 0]
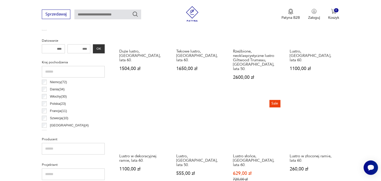
scroll to position [238, 0]
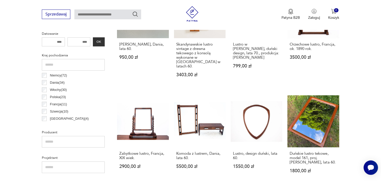
scroll to position [244, 0]
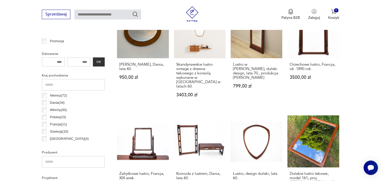
scroll to position [224, 0]
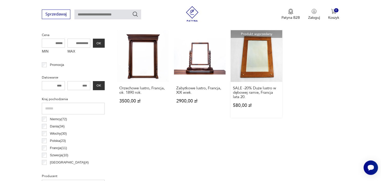
scroll to position [201, 0]
click at [139, 51] on link "Orzechowe lustro, Francja, ok. 1890 rok. 3500,00 zł" at bounding box center [143, 73] width 52 height 87
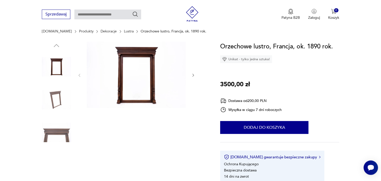
scroll to position [59, 0]
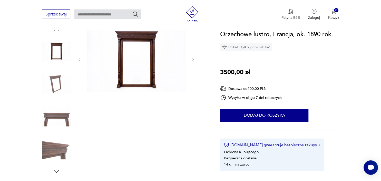
click at [142, 77] on img at bounding box center [136, 59] width 99 height 66
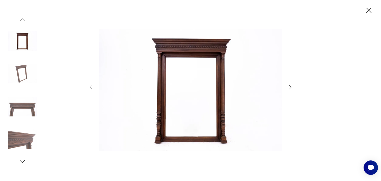
click at [290, 89] on icon "button" at bounding box center [290, 87] width 2 height 4
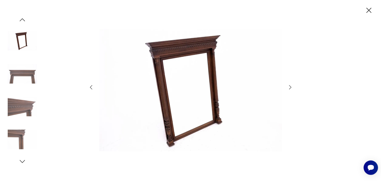
click at [290, 89] on icon "button" at bounding box center [290, 87] width 2 height 4
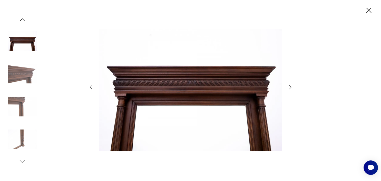
click at [290, 89] on icon "button" at bounding box center [290, 87] width 2 height 4
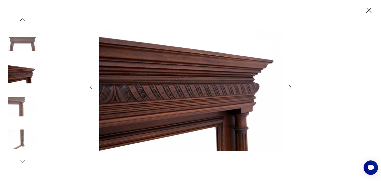
click at [290, 89] on icon "button" at bounding box center [290, 87] width 2 height 4
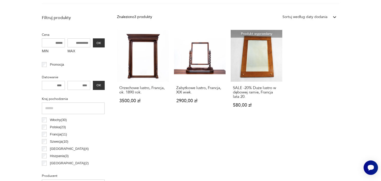
scroll to position [13, 0]
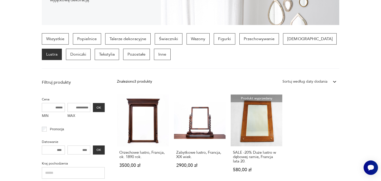
scroll to position [136, 0]
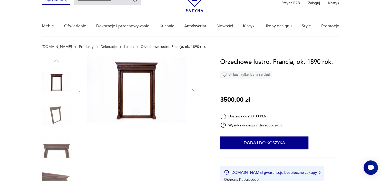
scroll to position [37, 0]
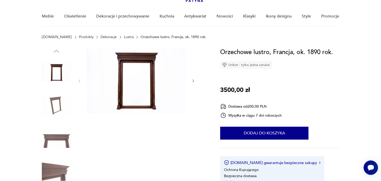
click at [145, 79] on img at bounding box center [136, 80] width 99 height 66
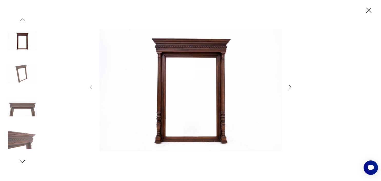
click at [289, 85] on icon "button" at bounding box center [290, 87] width 6 height 6
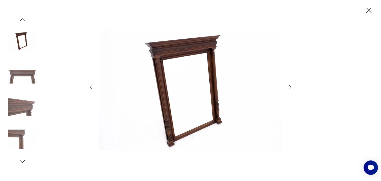
click at [289, 85] on icon "button" at bounding box center [290, 87] width 6 height 6
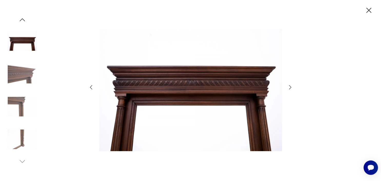
click at [289, 85] on icon "button" at bounding box center [290, 87] width 6 height 6
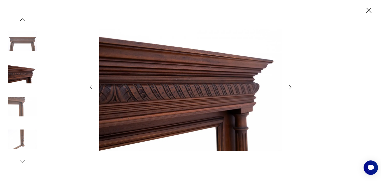
click at [367, 11] on icon "button" at bounding box center [369, 10] width 9 height 9
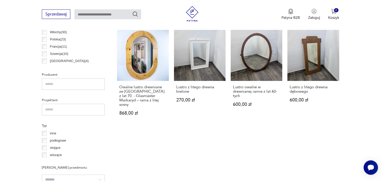
scroll to position [301, 0]
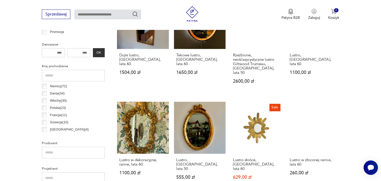
scroll to position [229, 0]
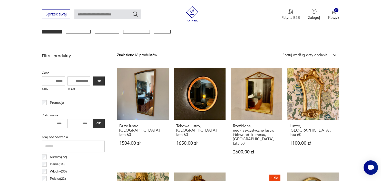
click at [44, 99] on div "Promocja" at bounding box center [73, 102] width 63 height 7
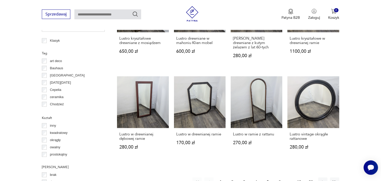
scroll to position [455, 0]
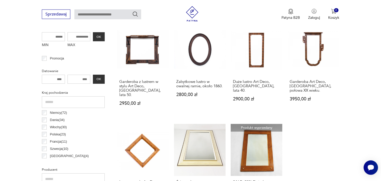
scroll to position [205, 0]
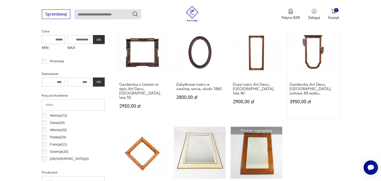
click at [313, 50] on link "Garderoba Art Deco, Polska, połowa XX wieku. 3950,00 zł" at bounding box center [314, 72] width 52 height 92
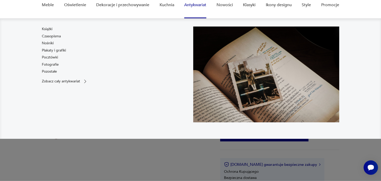
scroll to position [50, 0]
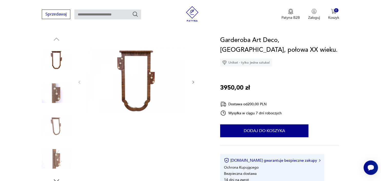
click at [142, 77] on img at bounding box center [136, 81] width 99 height 93
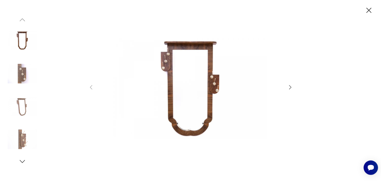
click at [291, 86] on icon "button" at bounding box center [290, 87] width 6 height 6
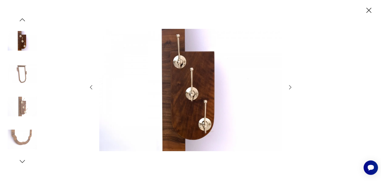
click at [291, 86] on icon "button" at bounding box center [290, 87] width 6 height 6
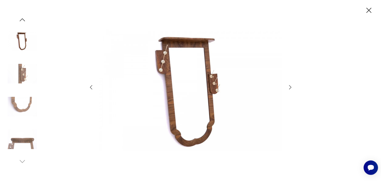
click at [291, 86] on icon "button" at bounding box center [290, 87] width 6 height 6
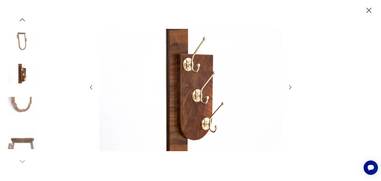
click at [371, 10] on icon "button" at bounding box center [369, 10] width 9 height 9
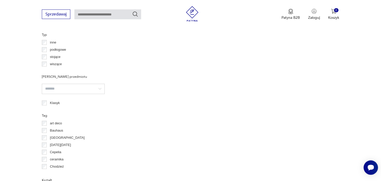
scroll to position [404, 0]
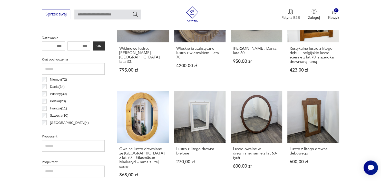
click at [54, 87] on p "Dania ( 34 )" at bounding box center [57, 87] width 15 height 6
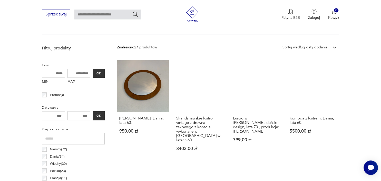
scroll to position [169, 0]
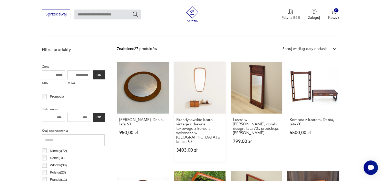
click at [205, 87] on link "Skandynawskie lustro vintage z drewna tekowego z konsolą wykonane w Danii w lat…" at bounding box center [200, 112] width 52 height 100
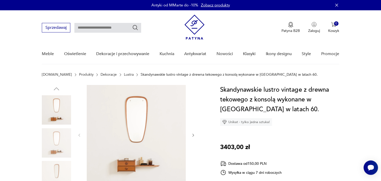
click at [151, 116] on img at bounding box center [136, 134] width 99 height 99
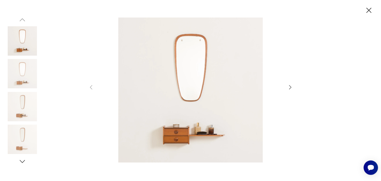
click at [292, 87] on icon "button" at bounding box center [290, 87] width 6 height 6
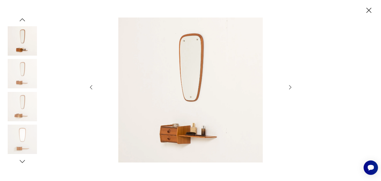
click at [292, 87] on icon "button" at bounding box center [290, 87] width 6 height 6
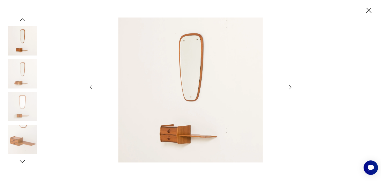
click at [292, 87] on icon "button" at bounding box center [290, 87] width 6 height 6
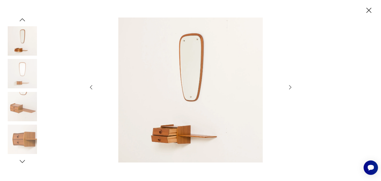
click at [292, 87] on icon "button" at bounding box center [290, 87] width 6 height 6
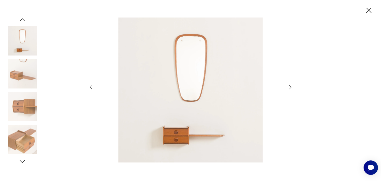
click at [365, 12] on icon "button" at bounding box center [369, 10] width 9 height 9
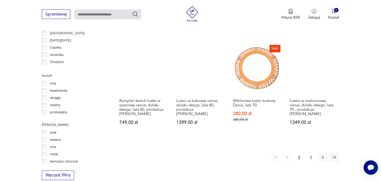
scroll to position [519, 0]
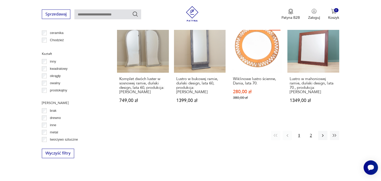
click at [312, 131] on button "2" at bounding box center [311, 135] width 9 height 9
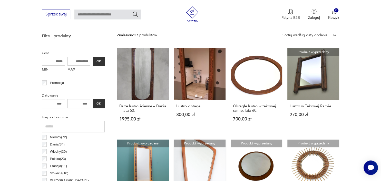
scroll to position [183, 0]
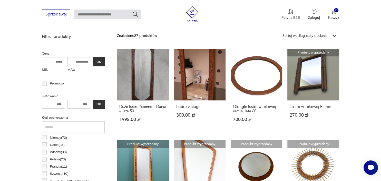
scroll to position [519, 0]
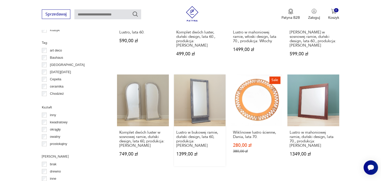
click at [202, 96] on link "Lustro w bukowej ramie, duński design, lata 60, produkcja: Dania 1399,00 zł" at bounding box center [200, 120] width 52 height 92
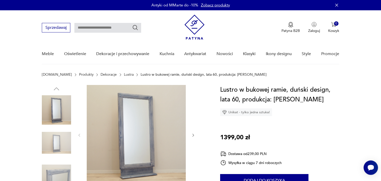
click at [149, 112] on img at bounding box center [136, 134] width 99 height 99
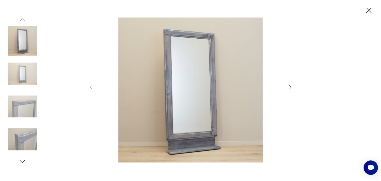
click at [288, 88] on icon "button" at bounding box center [290, 87] width 6 height 6
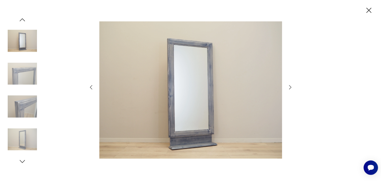
click at [288, 88] on icon "button" at bounding box center [290, 87] width 6 height 6
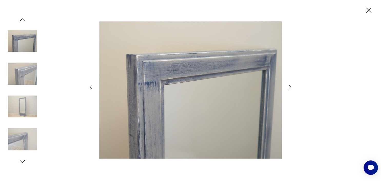
click at [368, 11] on icon "button" at bounding box center [369, 10] width 5 height 5
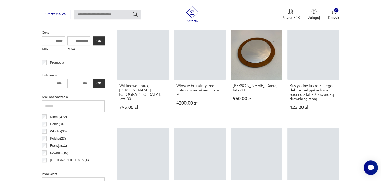
scroll to position [204, 0]
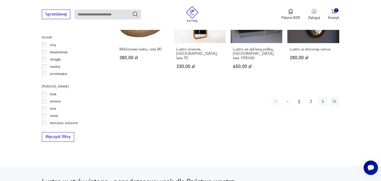
scroll to position [535, 0]
click at [311, 97] on button "2" at bounding box center [311, 101] width 9 height 9
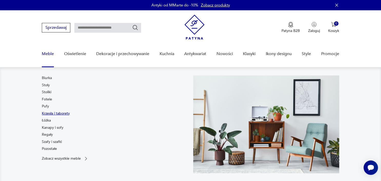
click at [49, 114] on link "Krzesła i taborety" at bounding box center [56, 113] width 28 height 5
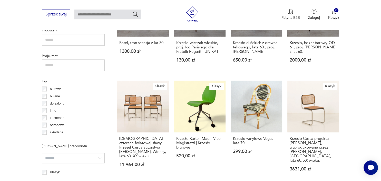
scroll to position [6, 0]
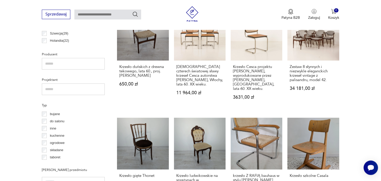
scroll to position [335, 0]
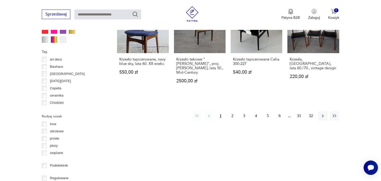
scroll to position [507, 0]
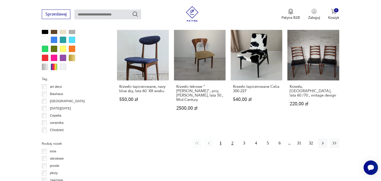
click at [232, 138] on button "2" at bounding box center [232, 142] width 9 height 9
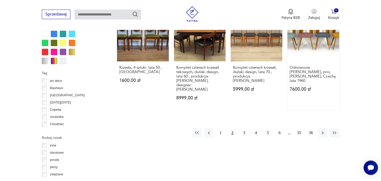
scroll to position [513, 0]
click at [244, 128] on button "3" at bounding box center [244, 132] width 9 height 9
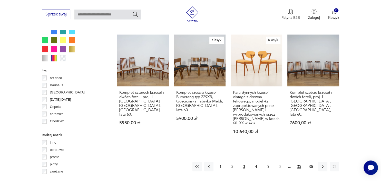
scroll to position [516, 0]
click at [255, 161] on button "4" at bounding box center [256, 165] width 9 height 9
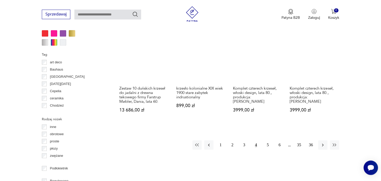
scroll to position [531, 0]
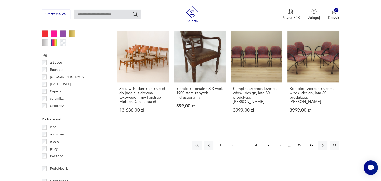
click at [267, 140] on button "5" at bounding box center [267, 144] width 9 height 9
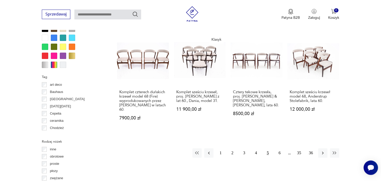
scroll to position [509, 0]
click at [276, 148] on button "6" at bounding box center [279, 152] width 9 height 9
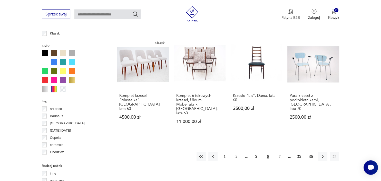
scroll to position [487, 0]
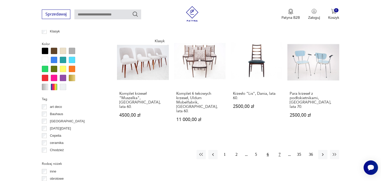
click at [280, 149] on button "7" at bounding box center [279, 153] width 9 height 9
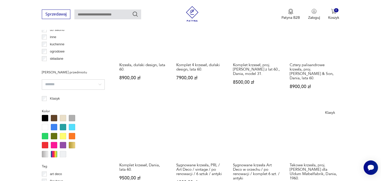
scroll to position [508, 0]
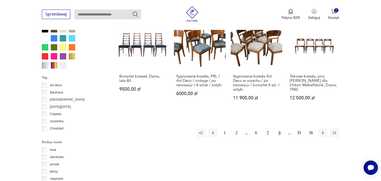
click at [281, 128] on button "8" at bounding box center [279, 132] width 9 height 9
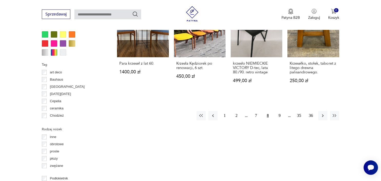
scroll to position [524, 0]
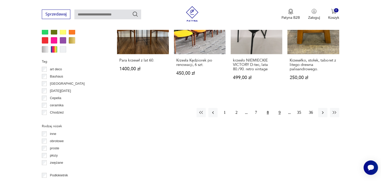
click at [279, 109] on button "9" at bounding box center [279, 112] width 9 height 9
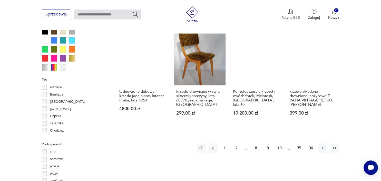
scroll to position [506, 0]
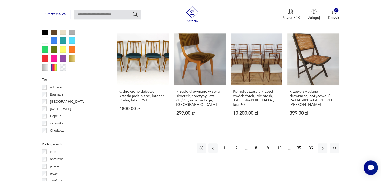
click at [278, 145] on button "10" at bounding box center [279, 147] width 9 height 9
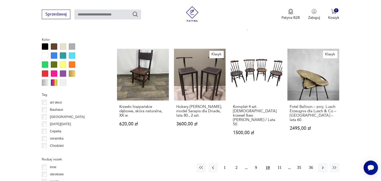
scroll to position [491, 0]
click at [317, 107] on h3 "Fotel Balloon – proj. Lusch Erzeugnis dla Lusch & Co – Niemcy – lata 60." at bounding box center [313, 113] width 47 height 17
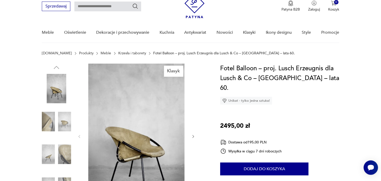
scroll to position [21, 0]
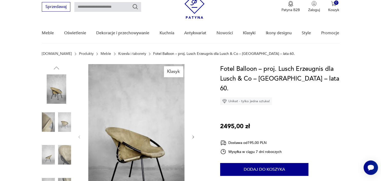
click at [193, 136] on icon "button" at bounding box center [193, 137] width 4 height 4
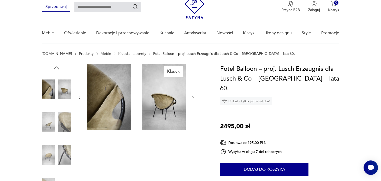
click at [193, 136] on div "Klasyk" at bounding box center [136, 138] width 118 height 149
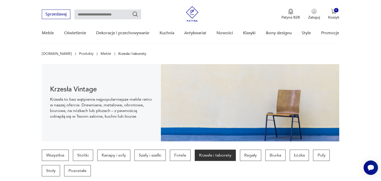
scroll to position [508, 0]
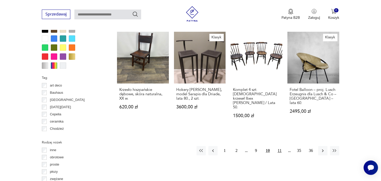
click at [280, 146] on button "11" at bounding box center [279, 150] width 9 height 9
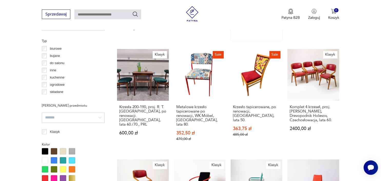
scroll to position [484, 0]
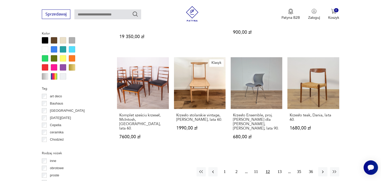
scroll to position [497, 0]
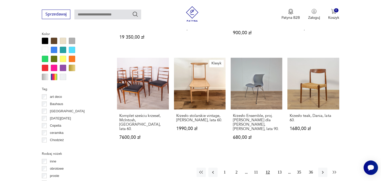
click at [335, 169] on icon "button" at bounding box center [334, 171] width 5 height 5
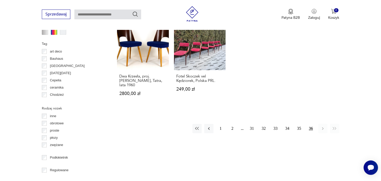
scroll to position [542, 0]
click at [196, 125] on icon "button" at bounding box center [197, 127] width 5 height 5
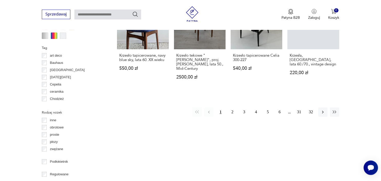
scroll to position [563, 0]
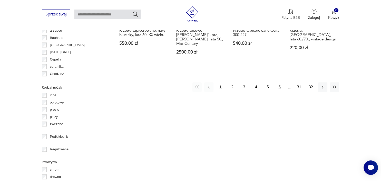
click at [280, 82] on button "6" at bounding box center [279, 86] width 9 height 9
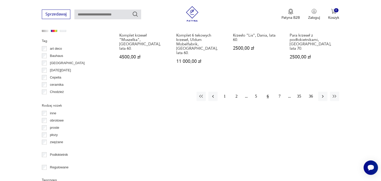
scroll to position [543, 0]
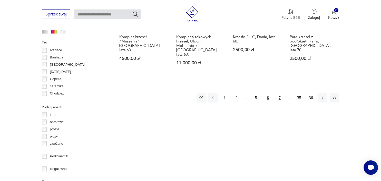
click at [279, 93] on button "7" at bounding box center [279, 97] width 9 height 9
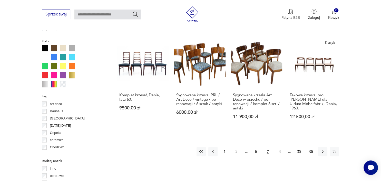
scroll to position [490, 0]
click at [281, 147] on button "8" at bounding box center [279, 151] width 9 height 9
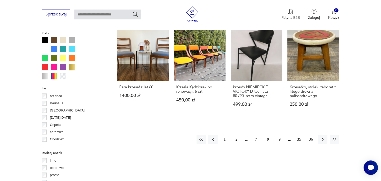
scroll to position [517, 0]
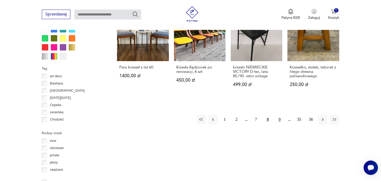
click at [280, 116] on button "9" at bounding box center [279, 119] width 9 height 9
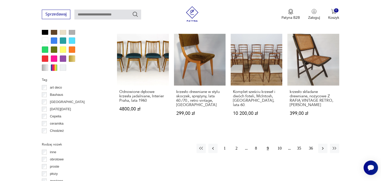
scroll to position [507, 0]
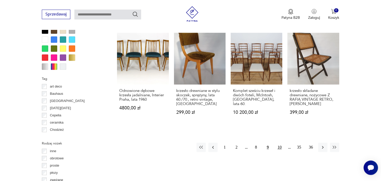
click at [280, 145] on button "10" at bounding box center [279, 146] width 9 height 9
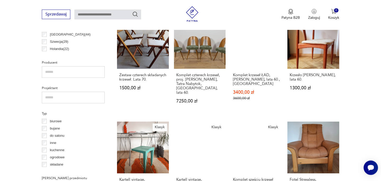
scroll to position [315, 0]
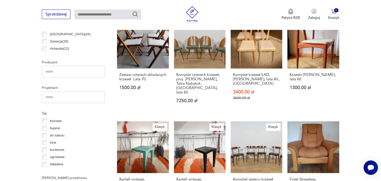
click at [280, 145] on link "Klasyk Komplet sześciu krzeseł palisandrowych Model 27, proj. Kurt Østervig, Br…" at bounding box center [257, 169] width 52 height 96
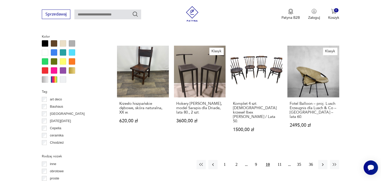
scroll to position [497, 0]
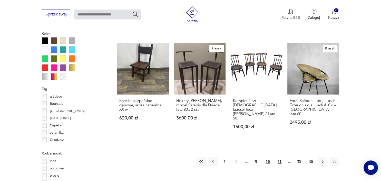
click at [277, 157] on button "11" at bounding box center [279, 161] width 9 height 9
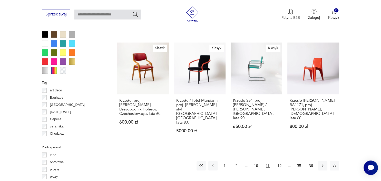
scroll to position [503, 0]
click at [278, 161] on button "12" at bounding box center [279, 165] width 9 height 9
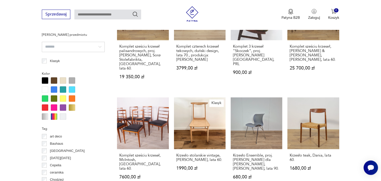
scroll to position [551, 0]
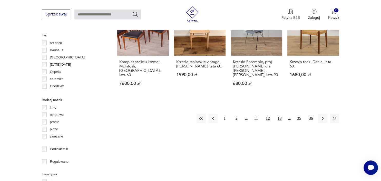
click at [279, 114] on button "13" at bounding box center [279, 118] width 9 height 9
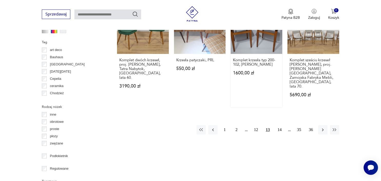
scroll to position [555, 0]
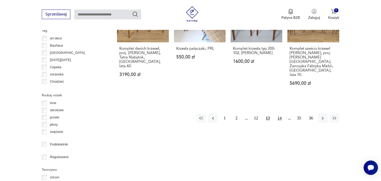
click at [279, 113] on button "14" at bounding box center [279, 117] width 9 height 9
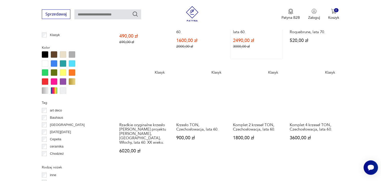
scroll to position [483, 0]
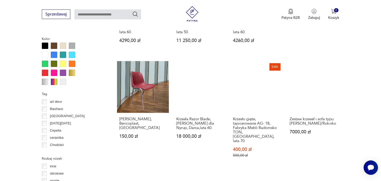
scroll to position [492, 0]
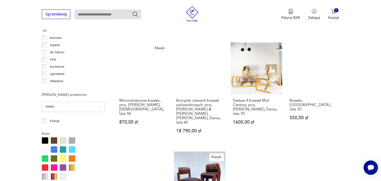
scroll to position [398, 0]
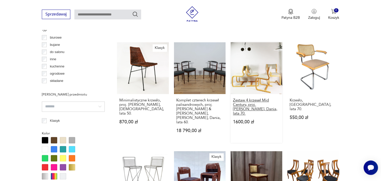
click at [260, 103] on h3 "Zestaw 4 krzeseł Mid Century, proj. Magnus Olesen, Dania, lata 70." at bounding box center [256, 106] width 47 height 17
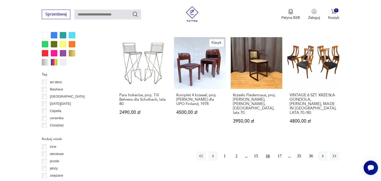
scroll to position [515, 0]
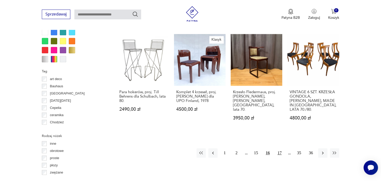
click at [281, 148] on button "17" at bounding box center [279, 152] width 9 height 9
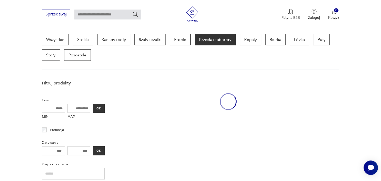
scroll to position [136, 0]
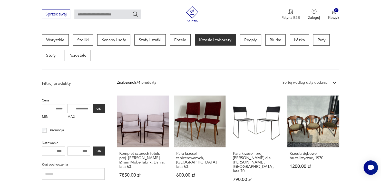
click at [281, 138] on link "Para krzeseł, proj. G. Belotti dla Alias, Włochy, lata 70. 790,00 zł" at bounding box center [257, 143] width 52 height 96
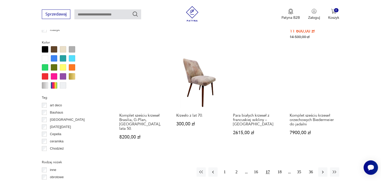
scroll to position [488, 0]
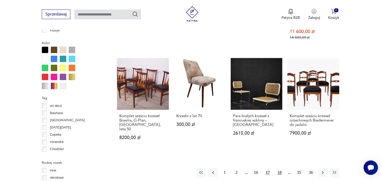
click at [278, 167] on button "18" at bounding box center [279, 171] width 9 height 9
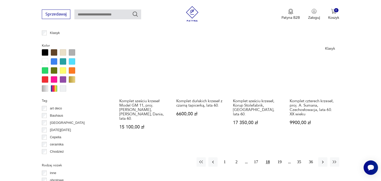
scroll to position [485, 0]
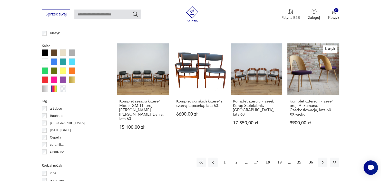
click at [280, 157] on button "19" at bounding box center [279, 161] width 9 height 9
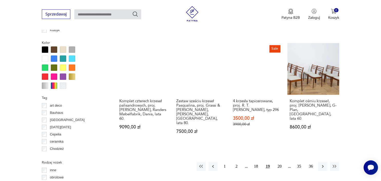
scroll to position [487, 0]
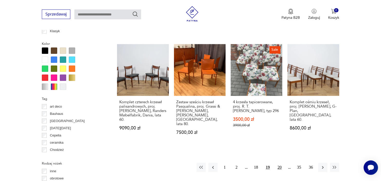
click at [279, 162] on button "20" at bounding box center [279, 166] width 9 height 9
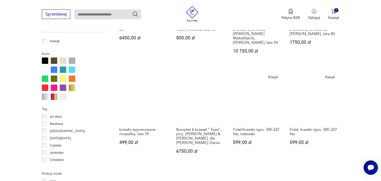
scroll to position [500, 0]
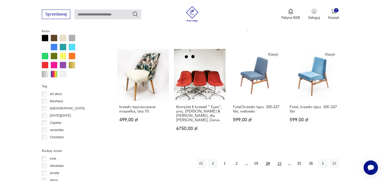
click at [280, 158] on button "21" at bounding box center [279, 162] width 9 height 9
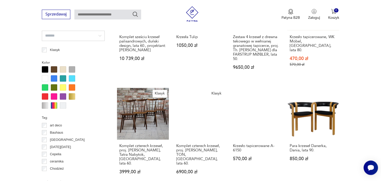
scroll to position [536, 0]
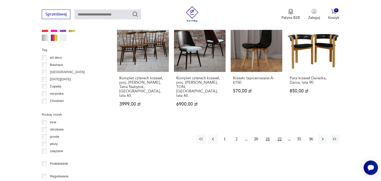
click at [279, 134] on button "22" at bounding box center [279, 138] width 9 height 9
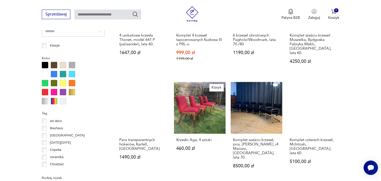
scroll to position [488, 0]
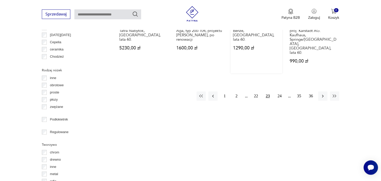
scroll to position [580, 0]
click at [280, 91] on button "24" at bounding box center [279, 95] width 9 height 9
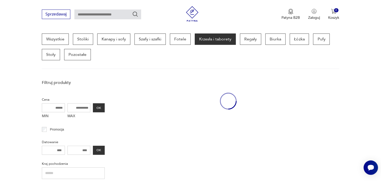
scroll to position [136, 0]
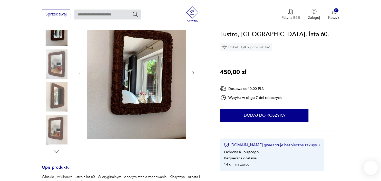
click at [146, 82] on img at bounding box center [136, 72] width 99 height 132
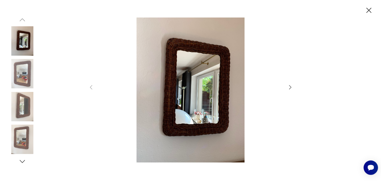
click at [292, 89] on icon "button" at bounding box center [290, 87] width 6 height 6
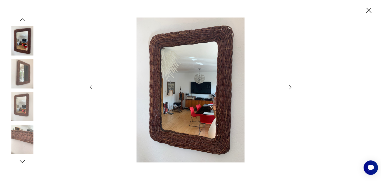
click at [291, 88] on icon "button" at bounding box center [290, 87] width 2 height 4
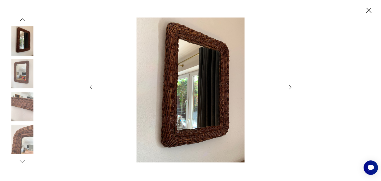
click at [291, 88] on icon "button" at bounding box center [290, 87] width 2 height 4
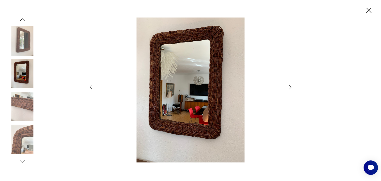
click at [369, 6] on div at bounding box center [190, 90] width 381 height 181
click at [369, 10] on icon "button" at bounding box center [369, 10] width 9 height 9
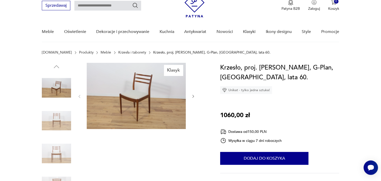
scroll to position [23, 0]
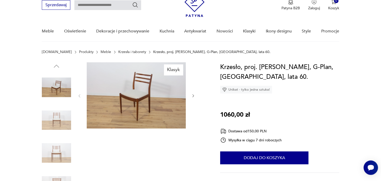
click at [193, 95] on icon "button" at bounding box center [193, 95] width 4 height 4
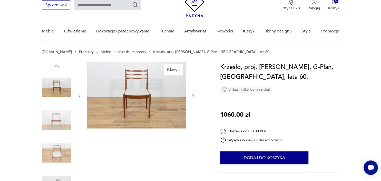
click at [193, 95] on icon "button" at bounding box center [193, 95] width 4 height 4
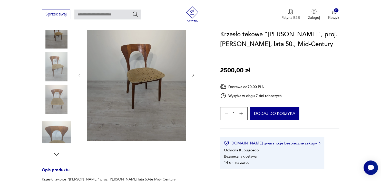
scroll to position [76, 0]
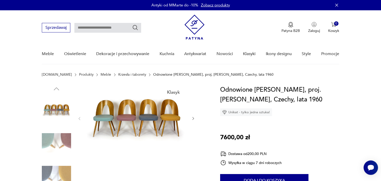
click at [193, 118] on icon "button" at bounding box center [193, 118] width 4 height 4
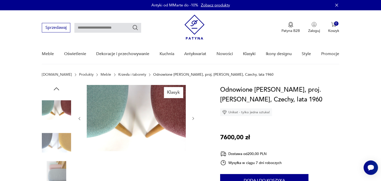
click at [193, 117] on icon "button" at bounding box center [194, 118] width 2 height 3
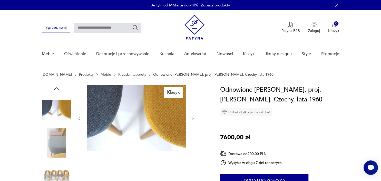
click at [193, 117] on icon "button" at bounding box center [194, 118] width 2 height 3
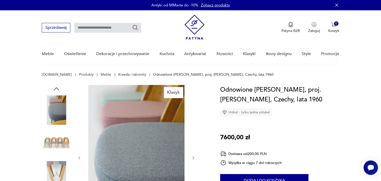
click at [193, 117] on div at bounding box center [136, 157] width 118 height 145
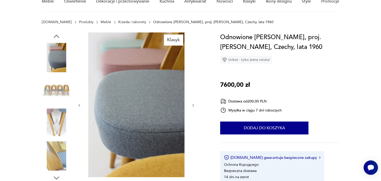
scroll to position [52, 0]
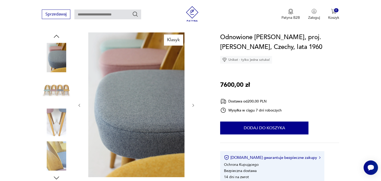
click at [58, 36] on icon "button" at bounding box center [57, 36] width 8 height 8
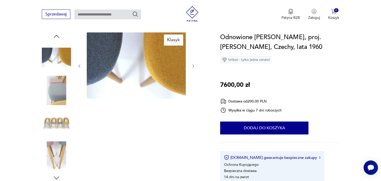
click at [58, 36] on icon "button" at bounding box center [57, 36] width 8 height 8
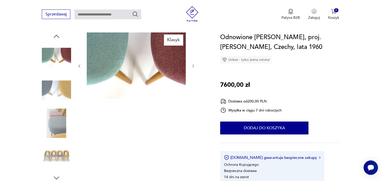
click at [58, 36] on icon "button" at bounding box center [57, 36] width 8 height 8
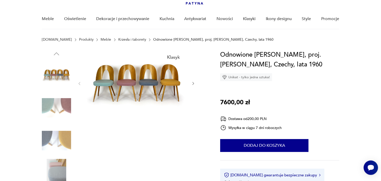
scroll to position [34, 0]
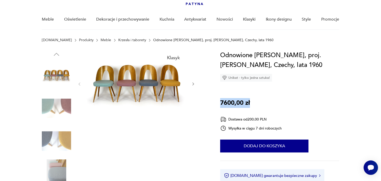
drag, startPoint x: 250, startPoint y: 105, endPoint x: 215, endPoint y: 103, distance: 34.9
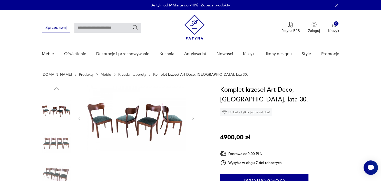
click at [148, 118] on img at bounding box center [136, 118] width 99 height 66
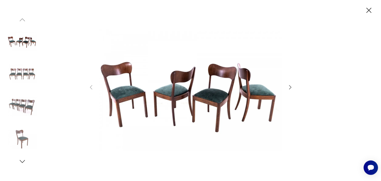
click at [294, 88] on div at bounding box center [190, 90] width 381 height 181
click at [293, 88] on icon "button" at bounding box center [290, 87] width 6 height 6
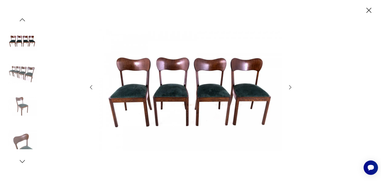
click at [294, 88] on div at bounding box center [190, 90] width 381 height 181
click at [285, 86] on div at bounding box center [190, 89] width 205 height 145
click at [290, 88] on icon "button" at bounding box center [290, 87] width 6 height 6
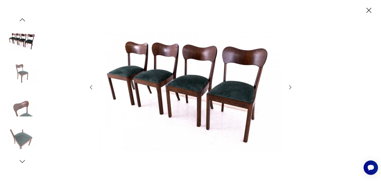
click at [291, 88] on icon "button" at bounding box center [290, 87] width 6 height 6
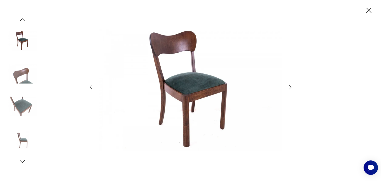
click at [291, 88] on icon "button" at bounding box center [290, 87] width 6 height 6
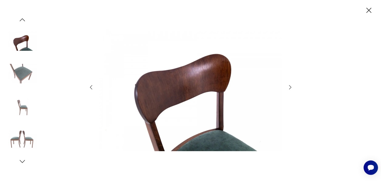
click at [371, 9] on icon "button" at bounding box center [369, 10] width 9 height 9
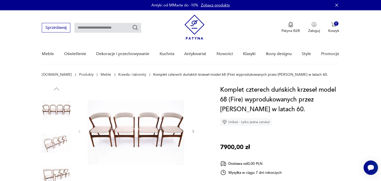
click at [154, 122] on img at bounding box center [136, 131] width 99 height 92
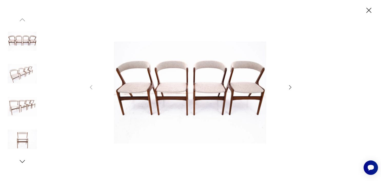
click at [289, 89] on icon "button" at bounding box center [290, 87] width 2 height 4
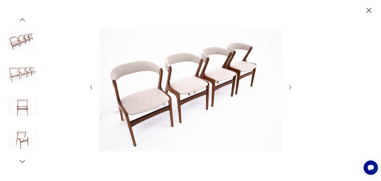
click at [289, 88] on icon "button" at bounding box center [290, 87] width 6 height 6
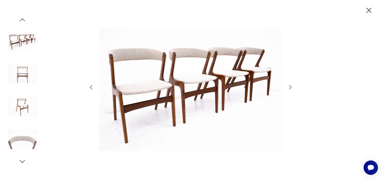
click at [289, 88] on icon "button" at bounding box center [290, 87] width 6 height 6
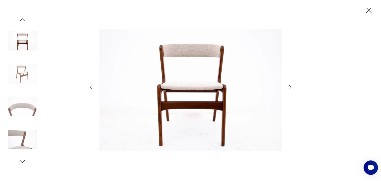
click at [289, 88] on icon "button" at bounding box center [290, 87] width 6 height 6
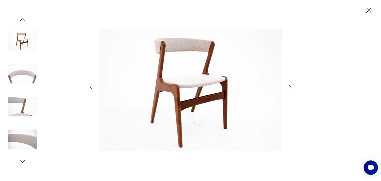
click at [368, 9] on icon "button" at bounding box center [369, 10] width 9 height 9
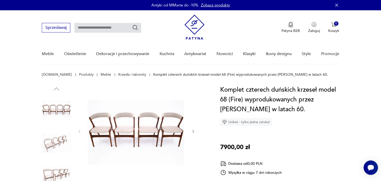
scroll to position [33, 0]
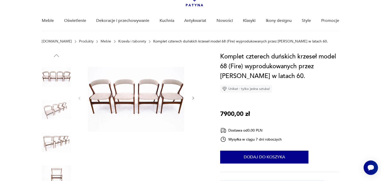
click at [53, 82] on img at bounding box center [56, 76] width 29 height 29
click at [65, 99] on img at bounding box center [56, 109] width 29 height 29
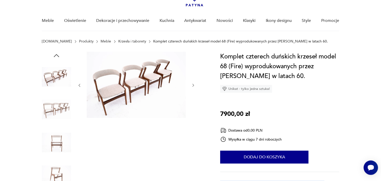
click at [59, 111] on img at bounding box center [56, 109] width 29 height 29
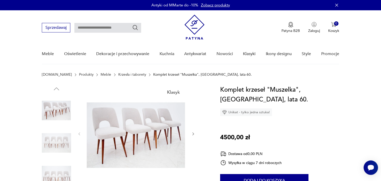
click at [144, 123] on img at bounding box center [136, 133] width 99 height 97
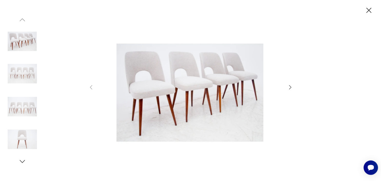
click at [287, 87] on icon "button" at bounding box center [290, 87] width 6 height 6
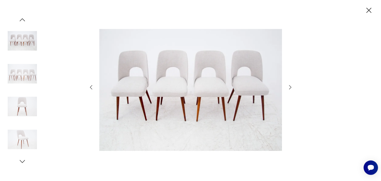
click at [287, 87] on icon "button" at bounding box center [290, 87] width 6 height 6
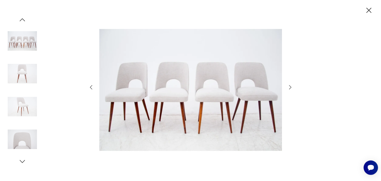
click at [287, 87] on icon "button" at bounding box center [290, 87] width 6 height 6
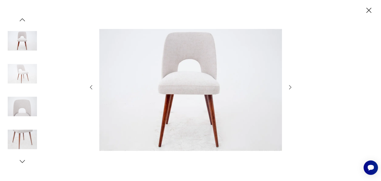
click at [366, 11] on icon "button" at bounding box center [369, 10] width 9 height 9
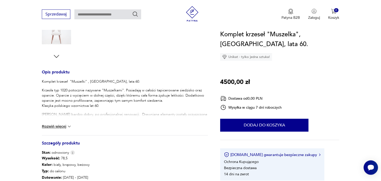
scroll to position [174, 0]
click at [60, 124] on button "Rozwiń więcej" at bounding box center [57, 126] width 30 height 5
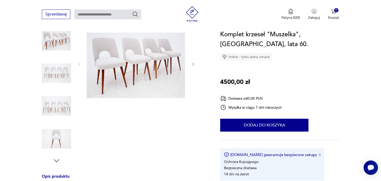
scroll to position [69, 0]
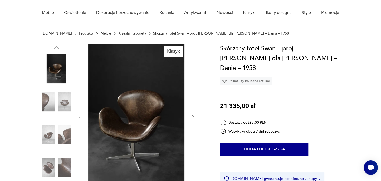
scroll to position [41, 0]
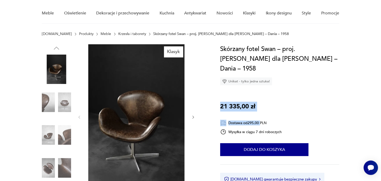
drag, startPoint x: 261, startPoint y: 96, endPoint x: 221, endPoint y: 89, distance: 41.4
click at [221, 89] on div "Skórzany fotel Swan – proj. Arne Jacobsen dla Fritz Hansen – Dania – 1958 Unika…" at bounding box center [279, 124] width 119 height 160
click at [285, 86] on div "Skórzany fotel Swan – proj. Arne Jacobsen dla Fritz Hansen – Dania – 1958 Unika…" at bounding box center [279, 124] width 119 height 160
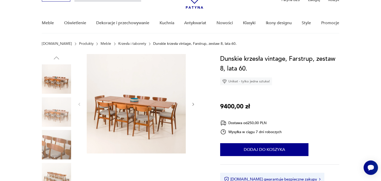
scroll to position [32, 0]
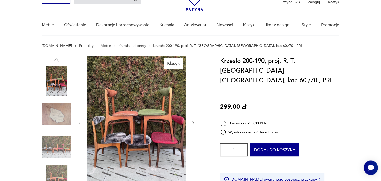
click at [192, 122] on icon "button" at bounding box center [193, 122] width 4 height 4
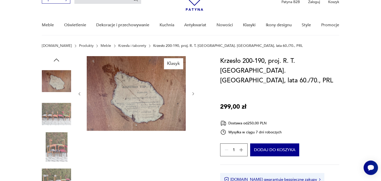
click at [192, 122] on div at bounding box center [136, 93] width 118 height 75
click at [53, 152] on img at bounding box center [56, 146] width 29 height 29
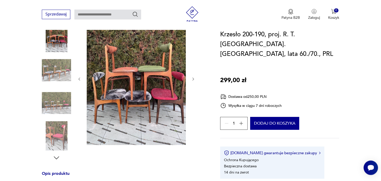
scroll to position [73, 0]
click at [56, 157] on icon "button" at bounding box center [57, 157] width 8 height 8
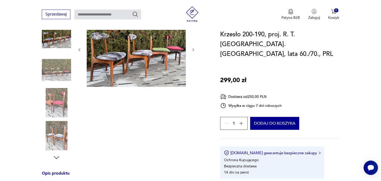
click at [56, 157] on icon "button" at bounding box center [57, 157] width 8 height 8
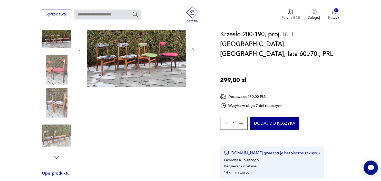
click at [58, 132] on img at bounding box center [56, 135] width 29 height 29
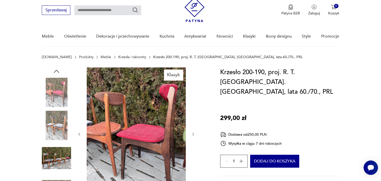
scroll to position [0, 0]
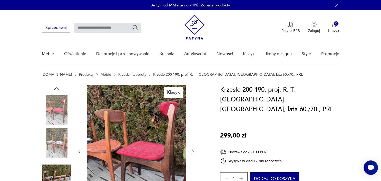
click at [57, 88] on icon "button" at bounding box center [57, 89] width 8 height 8
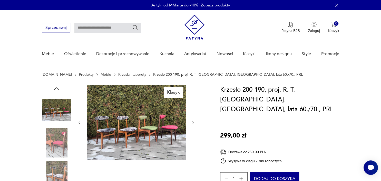
click at [57, 88] on icon "button" at bounding box center [57, 89] width 8 height 8
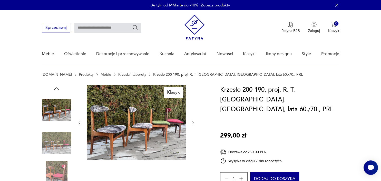
click at [57, 88] on icon "button" at bounding box center [57, 89] width 8 height 8
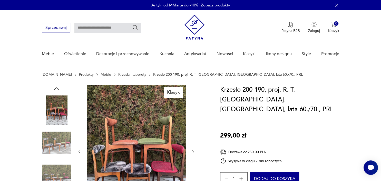
click at [57, 88] on icon "button" at bounding box center [57, 89] width 8 height 8
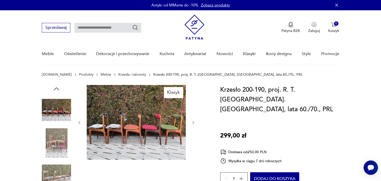
click at [57, 88] on icon "button" at bounding box center [57, 89] width 8 height 8
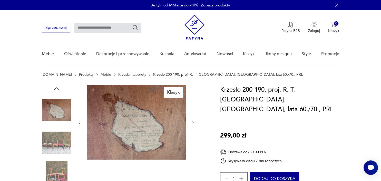
click at [60, 86] on icon "button" at bounding box center [57, 89] width 8 height 8
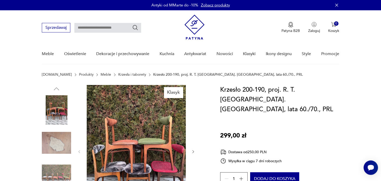
click at [58, 109] on img at bounding box center [56, 109] width 29 height 29
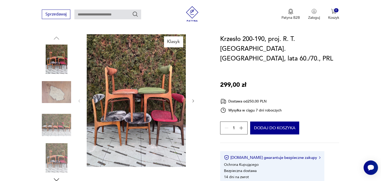
scroll to position [50, 0]
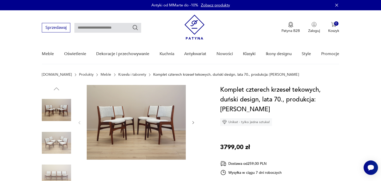
click at [193, 122] on icon "button" at bounding box center [193, 122] width 4 height 4
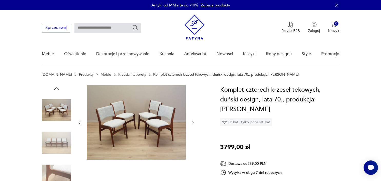
click at [194, 122] on icon "button" at bounding box center [193, 122] width 4 height 4
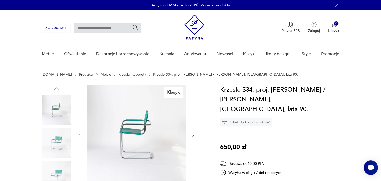
click at [54, 110] on img at bounding box center [56, 109] width 29 height 29
click at [192, 135] on icon "button" at bounding box center [193, 135] width 4 height 4
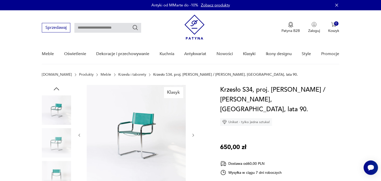
click at [192, 135] on icon "button" at bounding box center [193, 135] width 4 height 4
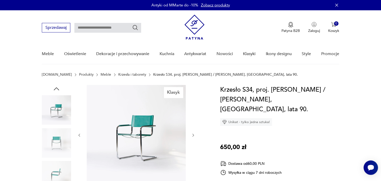
click at [192, 135] on icon "button" at bounding box center [193, 135] width 4 height 4
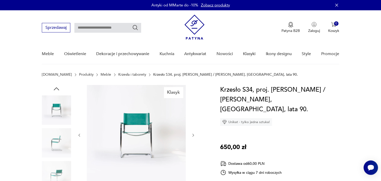
click at [192, 135] on icon "button" at bounding box center [193, 135] width 4 height 4
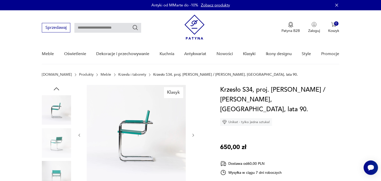
click at [193, 137] on div at bounding box center [136, 135] width 118 height 100
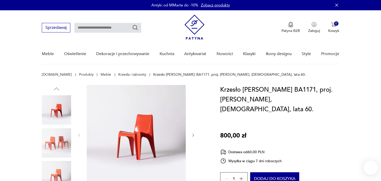
click at [193, 134] on icon "button" at bounding box center [193, 135] width 4 height 4
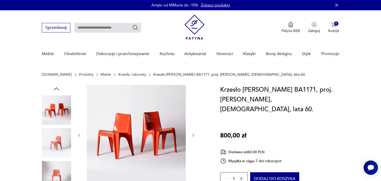
click at [193, 134] on icon "button" at bounding box center [193, 135] width 4 height 4
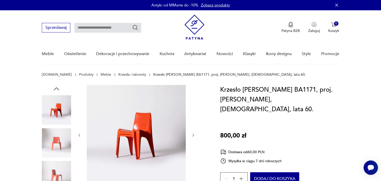
click at [193, 134] on icon "button" at bounding box center [193, 135] width 4 height 4
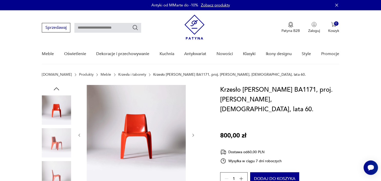
click at [193, 134] on icon "button" at bounding box center [193, 135] width 4 height 4
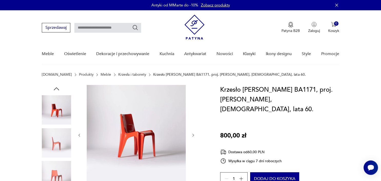
click at [193, 134] on icon "button" at bounding box center [193, 135] width 4 height 4
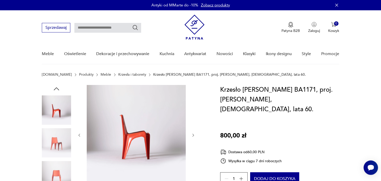
click at [193, 134] on icon "button" at bounding box center [193, 135] width 4 height 4
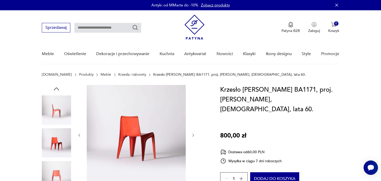
click at [193, 134] on icon "button" at bounding box center [193, 135] width 4 height 4
